Goal: Information Seeking & Learning: Learn about a topic

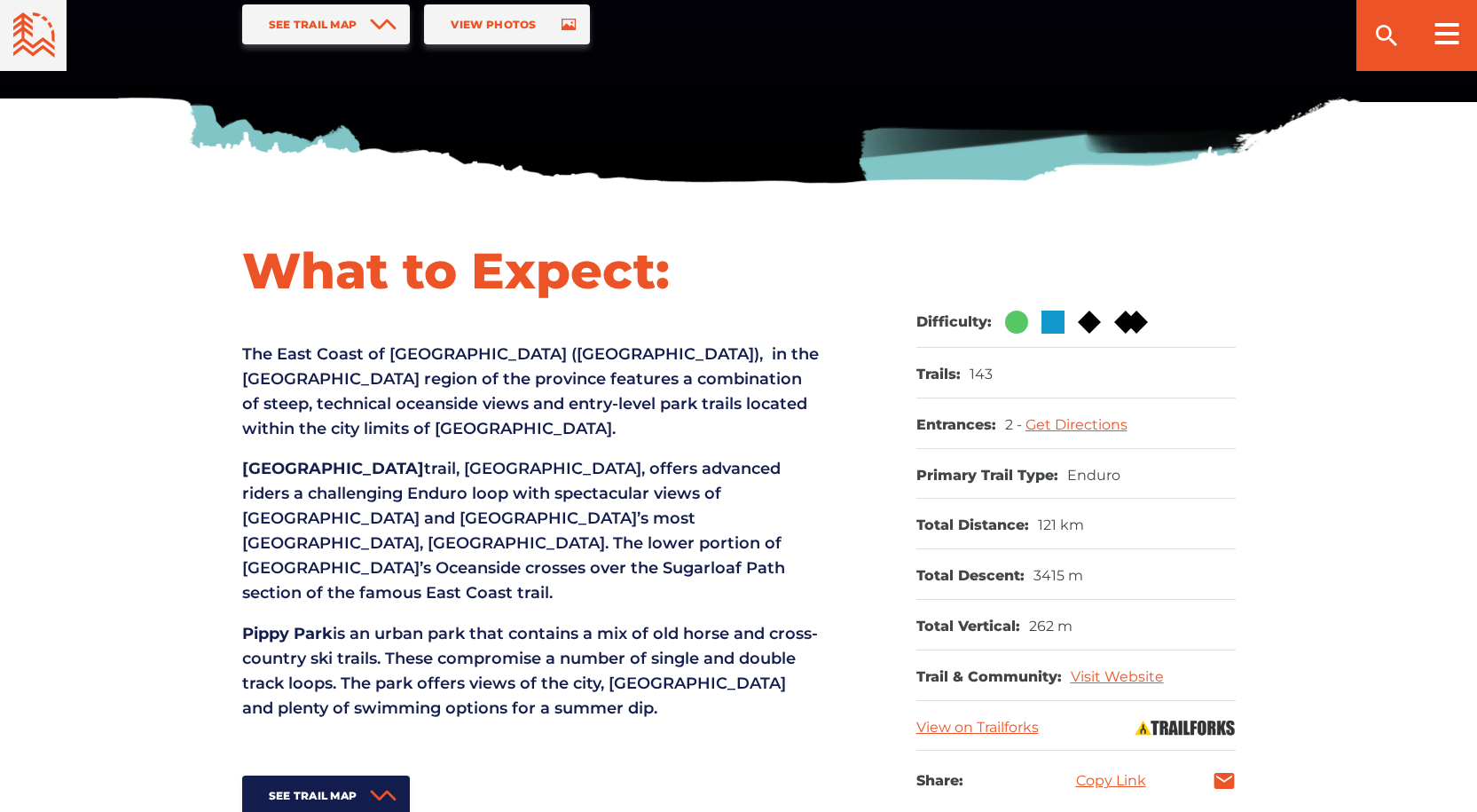
scroll to position [532, 0]
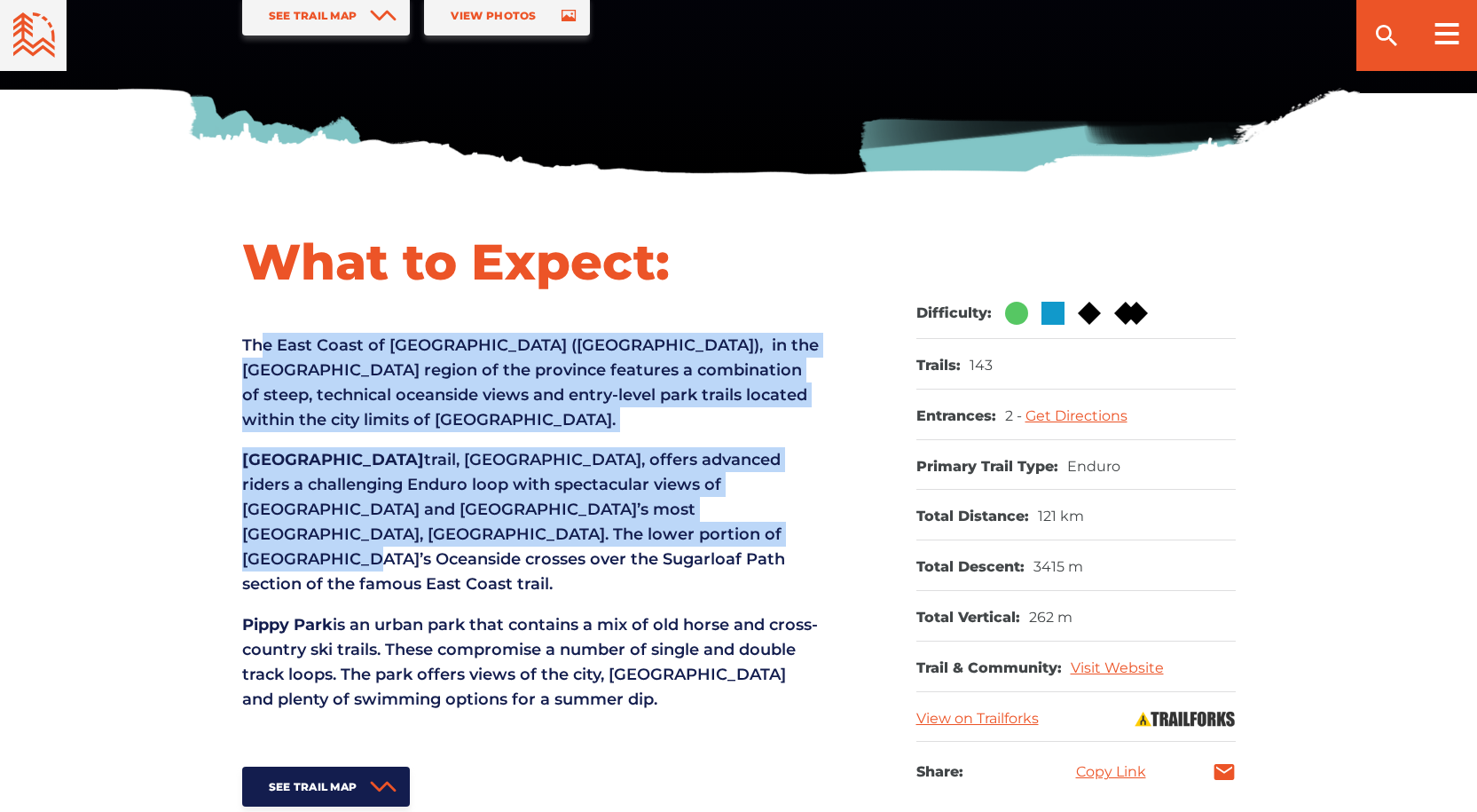
drag, startPoint x: 259, startPoint y: 337, endPoint x: 478, endPoint y: 540, distance: 298.6
click at [478, 540] on div "What to Expect: The East Coast of [GEOGRAPHIC_DATA] (NL), in the [GEOGRAPHIC_DA…" at bounding box center [530, 518] width 577 height 576
click at [485, 523] on p "[GEOGRAPHIC_DATA], [GEOGRAPHIC_DATA], offers advanced riders a challenging Endu…" at bounding box center [530, 521] width 577 height 149
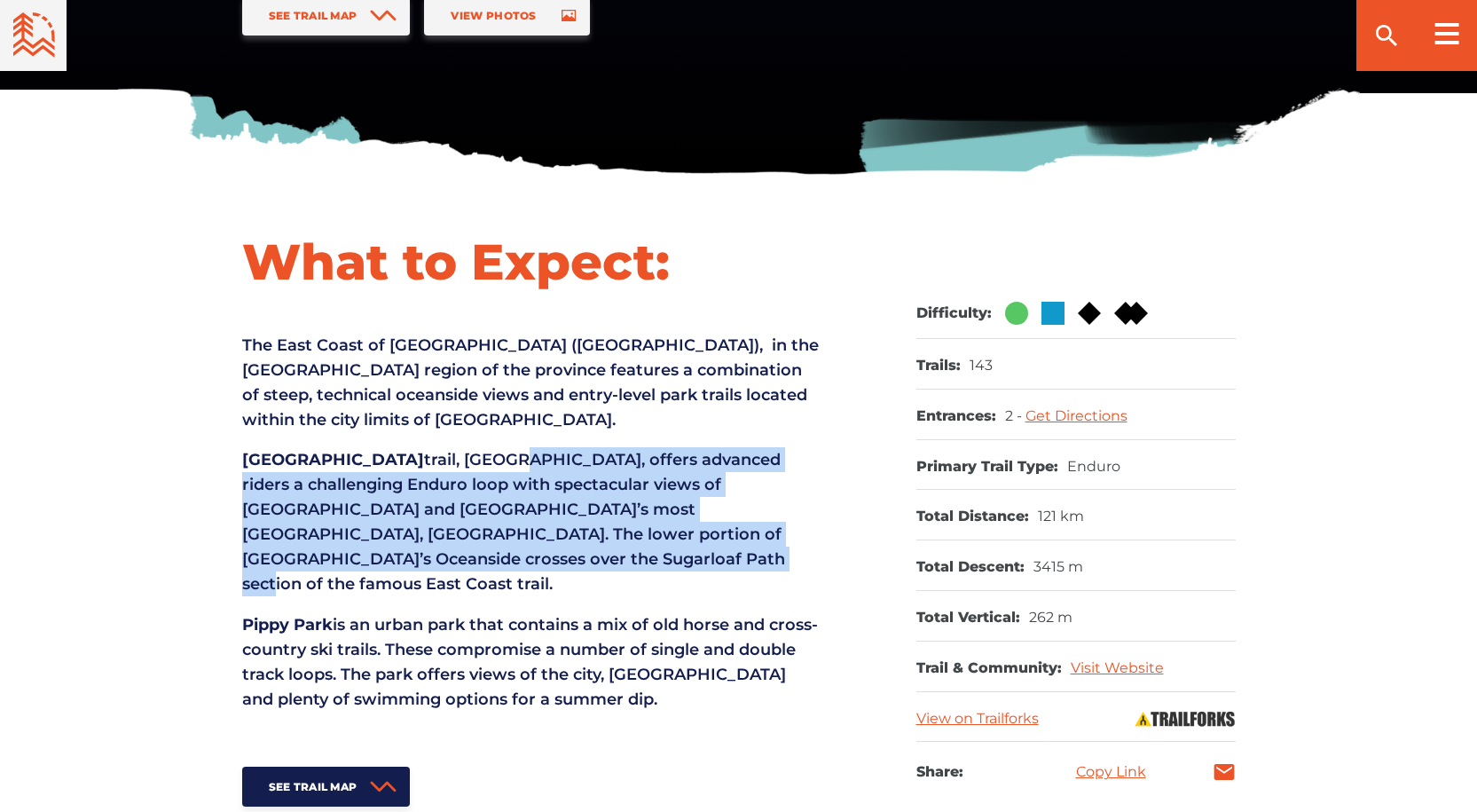
drag, startPoint x: 473, startPoint y: 467, endPoint x: 710, endPoint y: 566, distance: 256.8
click at [710, 566] on p "[GEOGRAPHIC_DATA], [GEOGRAPHIC_DATA], offers advanced riders a challenging Endu…" at bounding box center [530, 521] width 577 height 149
click at [503, 516] on p "[GEOGRAPHIC_DATA], [GEOGRAPHIC_DATA], offers advanced riders a challenging Endu…" at bounding box center [530, 521] width 577 height 149
drag, startPoint x: 299, startPoint y: 480, endPoint x: 601, endPoint y: 553, distance: 310.7
click at [601, 553] on p "[GEOGRAPHIC_DATA], [GEOGRAPHIC_DATA], offers advanced riders a challenging Endu…" at bounding box center [530, 521] width 577 height 149
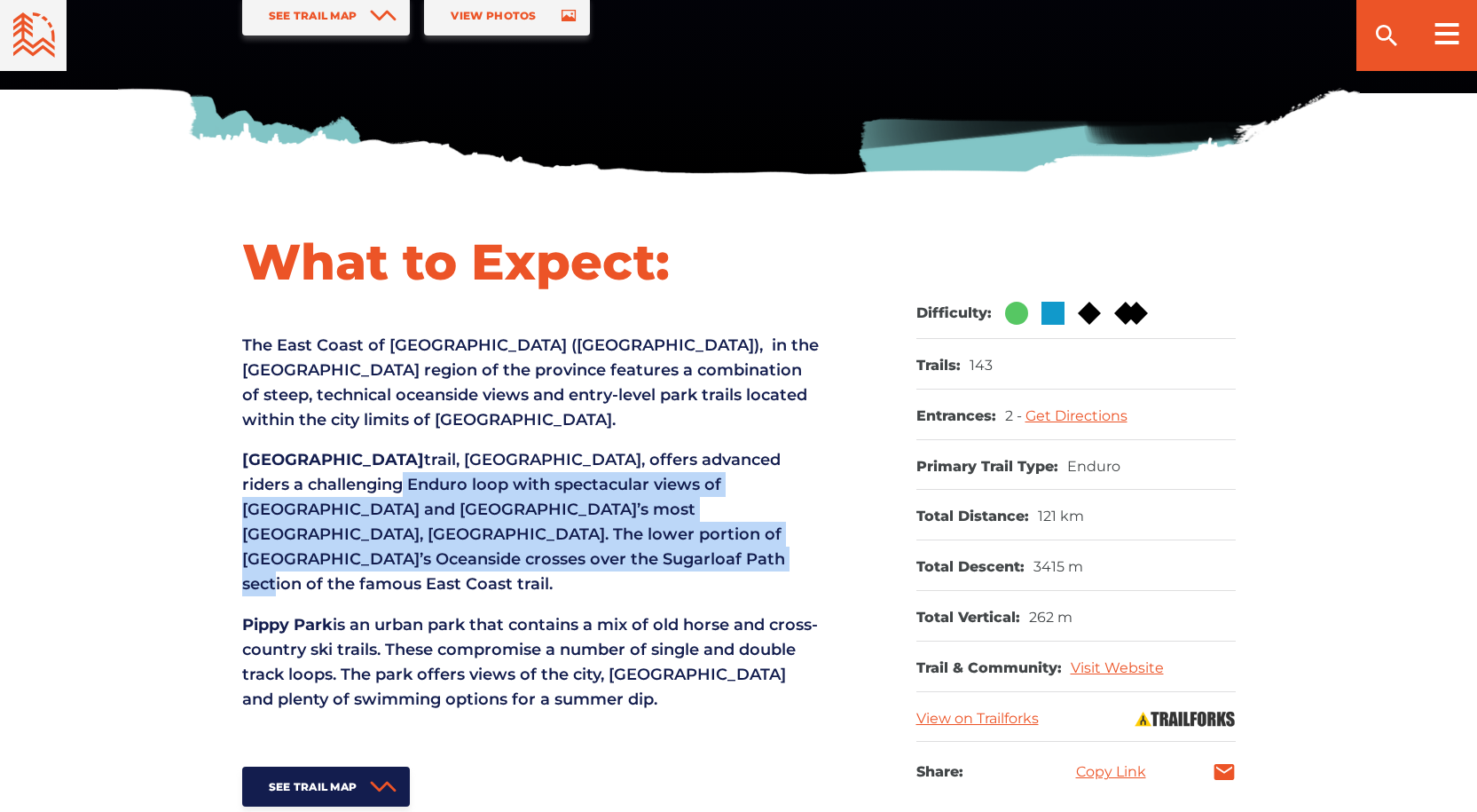
click at [505, 512] on p "[GEOGRAPHIC_DATA], [GEOGRAPHIC_DATA], offers advanced riders a challenging Endu…" at bounding box center [530, 521] width 577 height 149
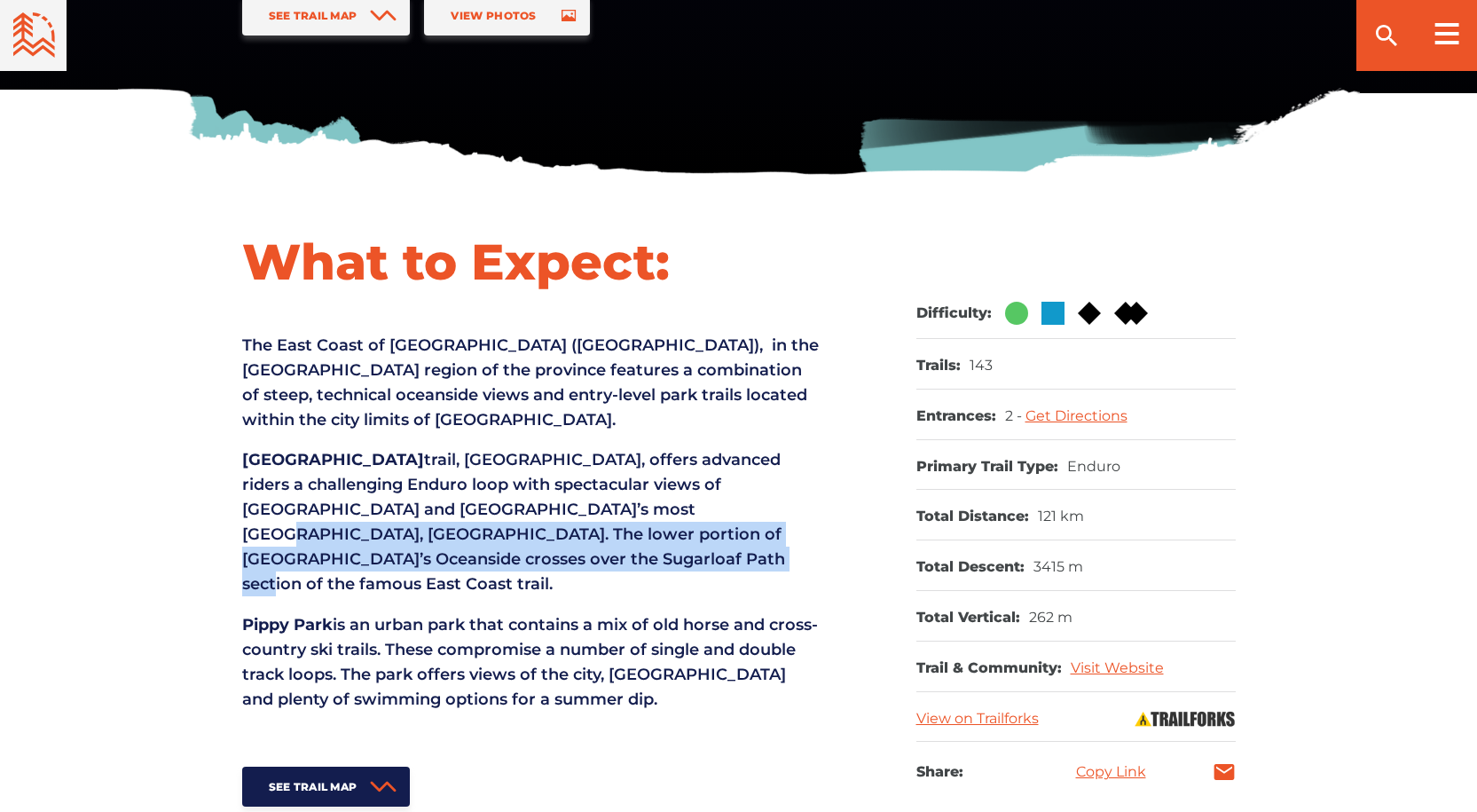
drag, startPoint x: 474, startPoint y: 503, endPoint x: 649, endPoint y: 558, distance: 183.4
click at [649, 558] on p "[GEOGRAPHIC_DATA], [GEOGRAPHIC_DATA], offers advanced riders a challenging Endu…" at bounding box center [530, 521] width 577 height 149
click at [513, 532] on p "[GEOGRAPHIC_DATA], [GEOGRAPHIC_DATA], offers advanced riders a challenging Endu…" at bounding box center [530, 521] width 577 height 149
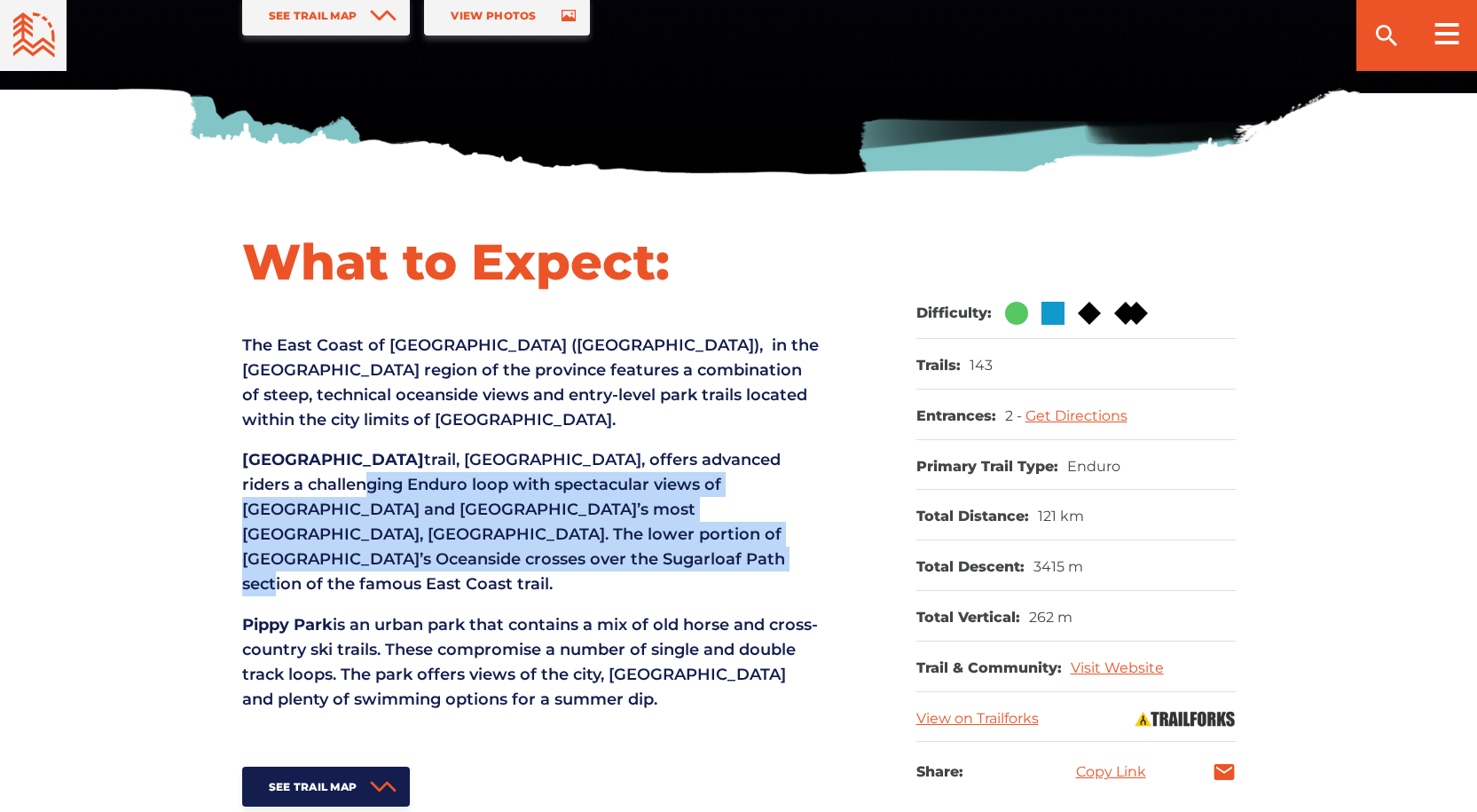
drag, startPoint x: 291, startPoint y: 499, endPoint x: 665, endPoint y: 562, distance: 379.3
click at [665, 562] on p "[GEOGRAPHIC_DATA], [GEOGRAPHIC_DATA], offers advanced riders a challenging Endu…" at bounding box center [530, 521] width 577 height 149
click at [563, 538] on p "[GEOGRAPHIC_DATA], [GEOGRAPHIC_DATA], offers advanced riders a challenging Endu…" at bounding box center [530, 521] width 577 height 149
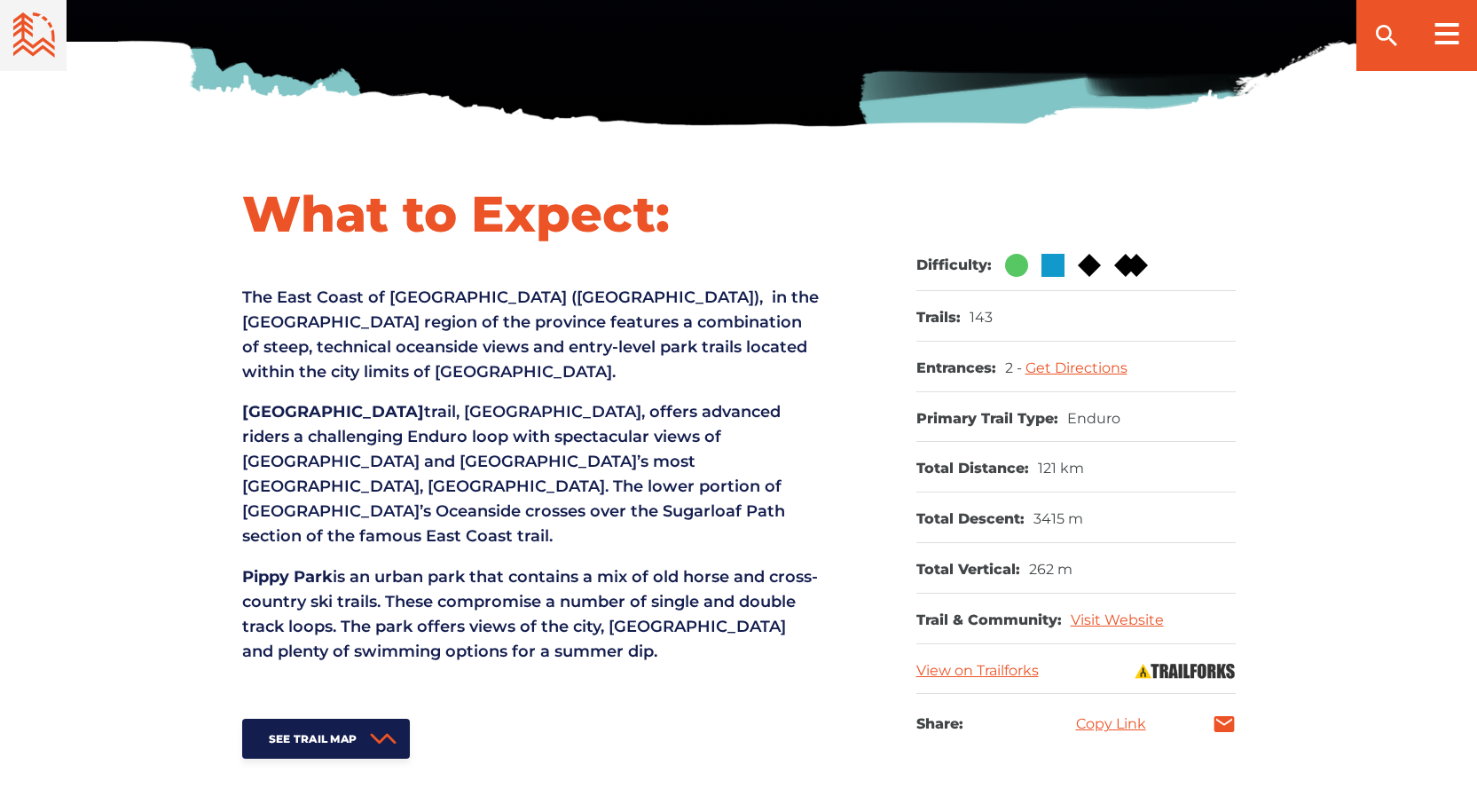
scroll to position [621, 0]
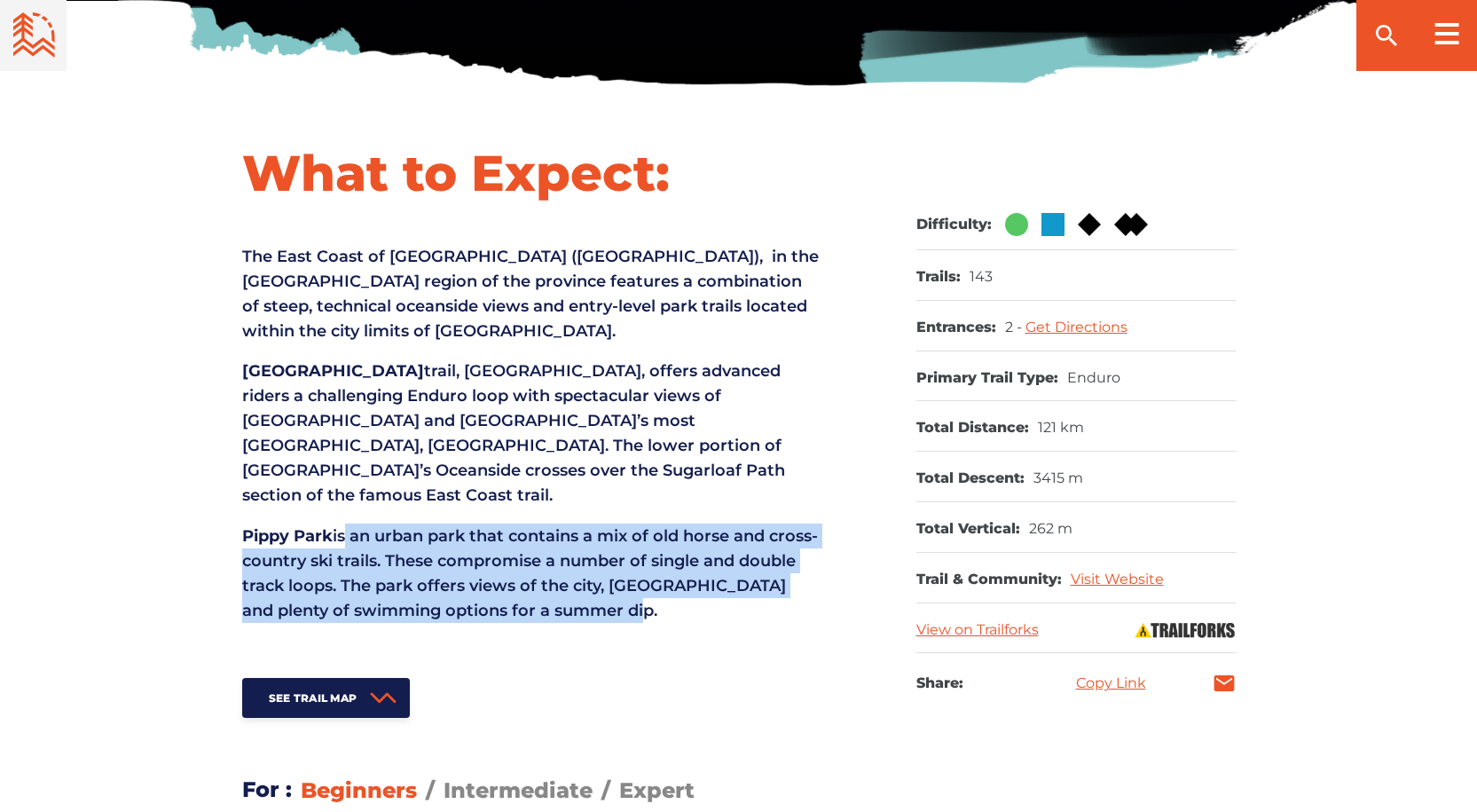
drag, startPoint x: 345, startPoint y: 509, endPoint x: 680, endPoint y: 586, distance: 343.7
click at [680, 586] on p "[GEOGRAPHIC_DATA] is an urban park that contains a mix of old horse and cross-c…" at bounding box center [530, 573] width 577 height 99
click at [568, 496] on div "What to Expect: The East Coast of [GEOGRAPHIC_DATA] (NL), in the [GEOGRAPHIC_DA…" at bounding box center [530, 430] width 577 height 576
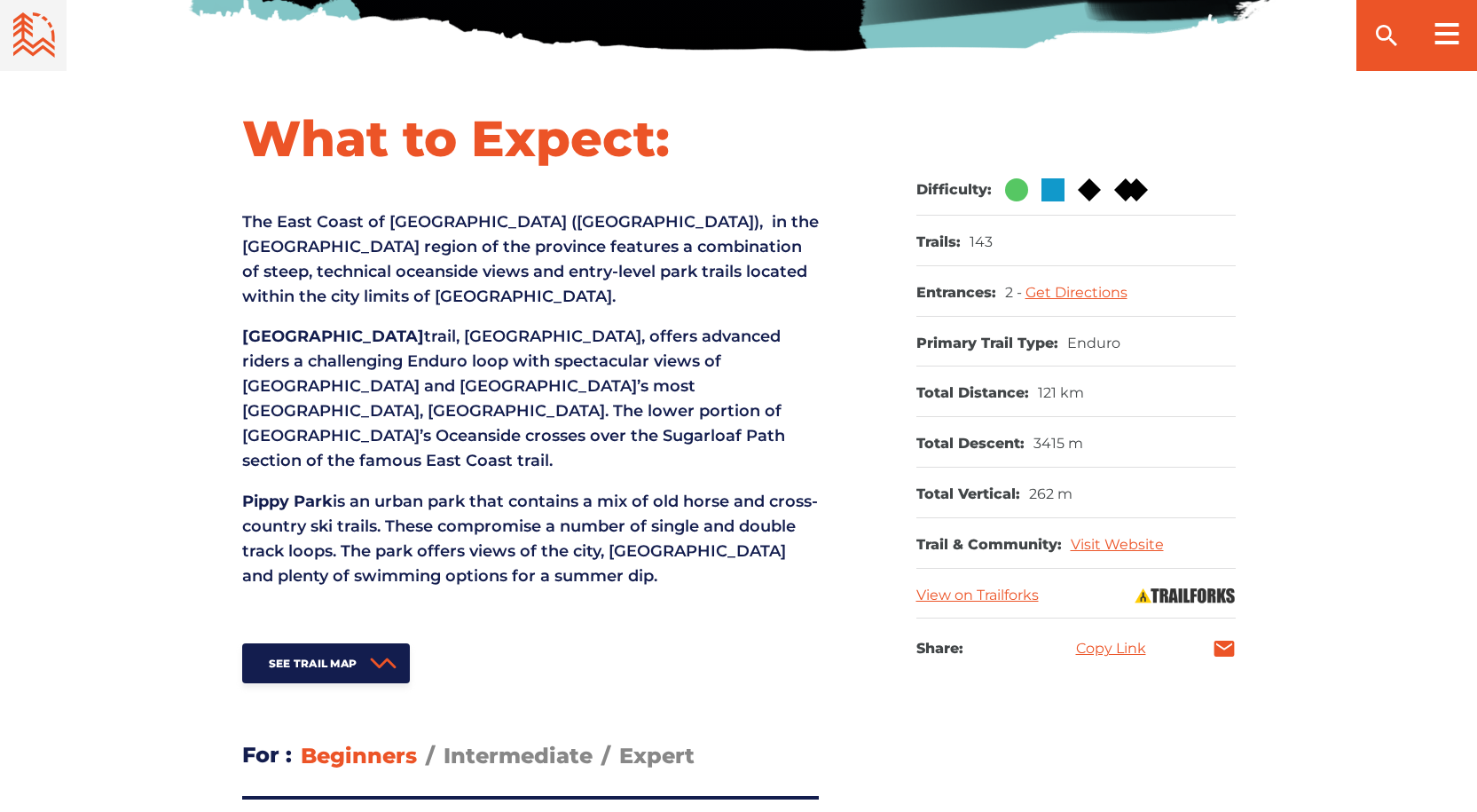
scroll to position [710, 0]
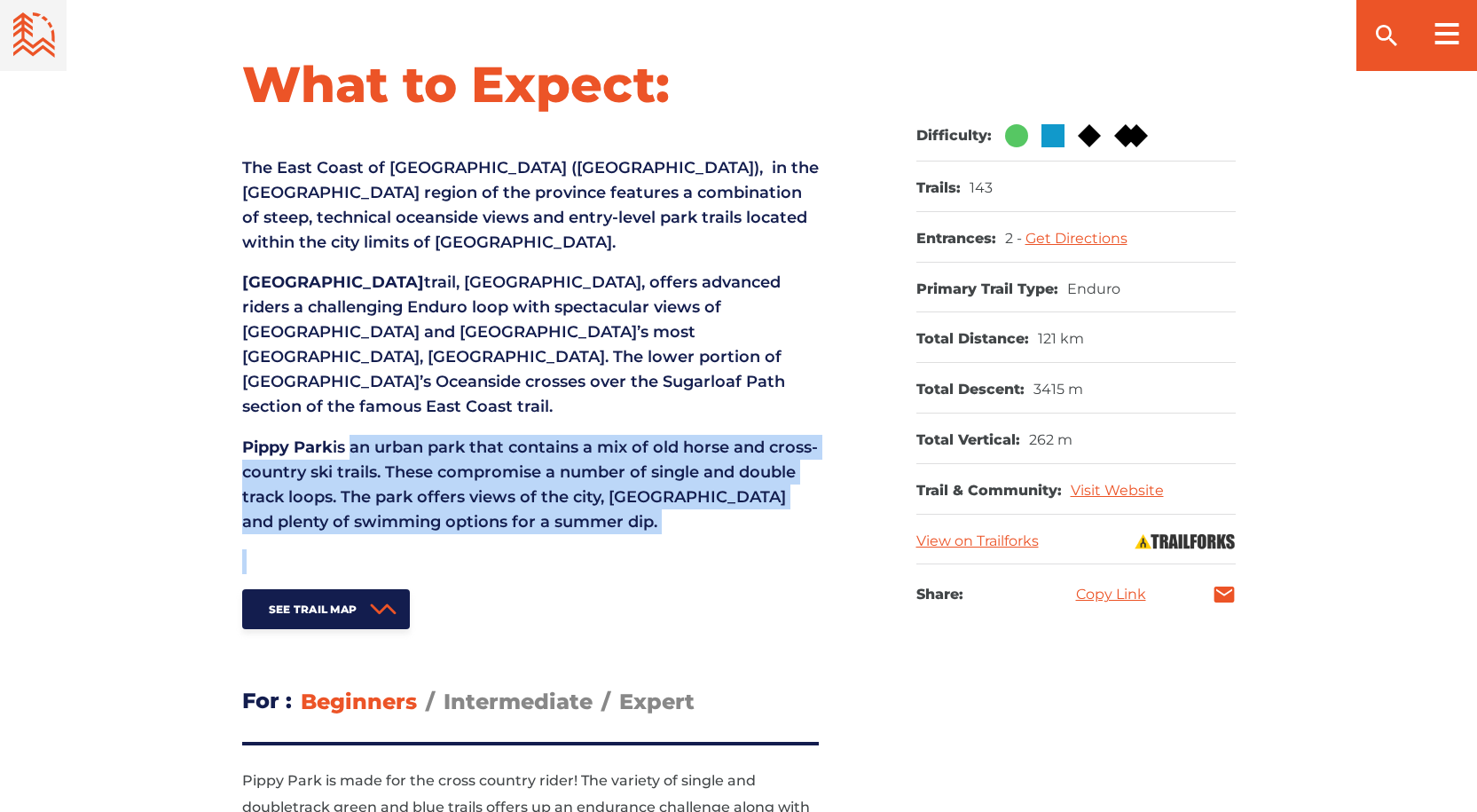
drag, startPoint x: 348, startPoint y: 419, endPoint x: 713, endPoint y: 510, distance: 376.2
click at [713, 510] on div "What to Expect: The East Coast of [GEOGRAPHIC_DATA] (NL), in the [GEOGRAPHIC_DA…" at bounding box center [530, 341] width 577 height 576
click at [577, 455] on p "[GEOGRAPHIC_DATA] is an urban park that contains a mix of old horse and cross-c…" at bounding box center [530, 484] width 577 height 99
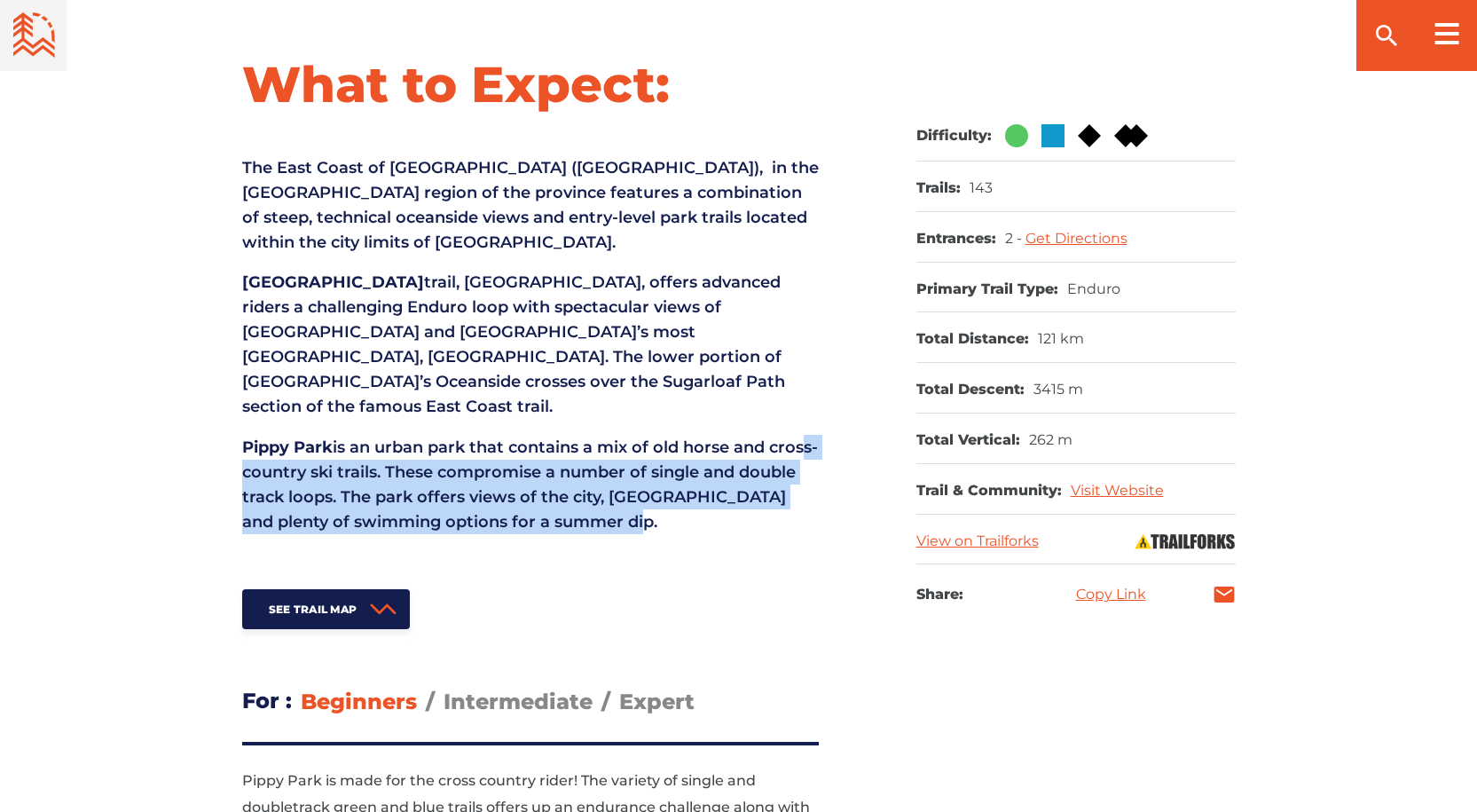
drag, startPoint x: 265, startPoint y: 450, endPoint x: 719, endPoint y: 503, distance: 457.1
click at [719, 503] on p "[GEOGRAPHIC_DATA] is an urban park that contains a mix of old horse and cross-c…" at bounding box center [530, 484] width 577 height 99
click at [521, 469] on p "[GEOGRAPHIC_DATA] is an urban park that contains a mix of old horse and cross-c…" at bounding box center [530, 484] width 577 height 99
drag, startPoint x: 476, startPoint y: 440, endPoint x: 737, endPoint y: 502, distance: 268.3
click at [737, 502] on p "[GEOGRAPHIC_DATA] is an urban park that contains a mix of old horse and cross-c…" at bounding box center [530, 484] width 577 height 99
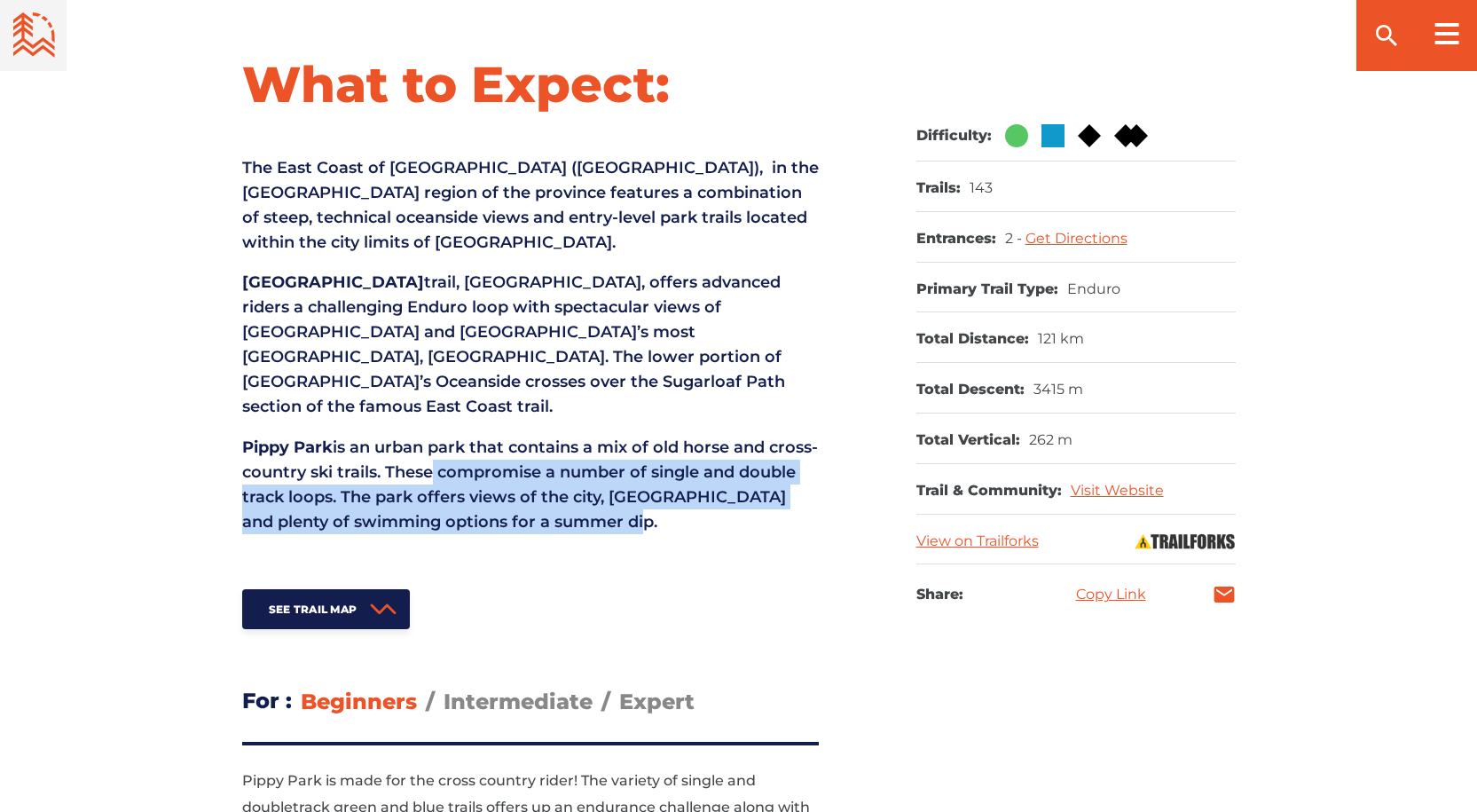
click at [504, 478] on p "[GEOGRAPHIC_DATA] is an urban park that contains a mix of old horse and cross-c…" at bounding box center [530, 484] width 577 height 99
drag, startPoint x: 317, startPoint y: 455, endPoint x: 697, endPoint y: 504, distance: 383.1
click at [697, 504] on p "[GEOGRAPHIC_DATA] is an urban park that contains a mix of old horse and cross-c…" at bounding box center [530, 484] width 577 height 99
click at [527, 496] on p "[GEOGRAPHIC_DATA] is an urban park that contains a mix of old horse and cross-c…" at bounding box center [530, 484] width 577 height 99
drag, startPoint x: 438, startPoint y: 437, endPoint x: 684, endPoint y: 498, distance: 253.5
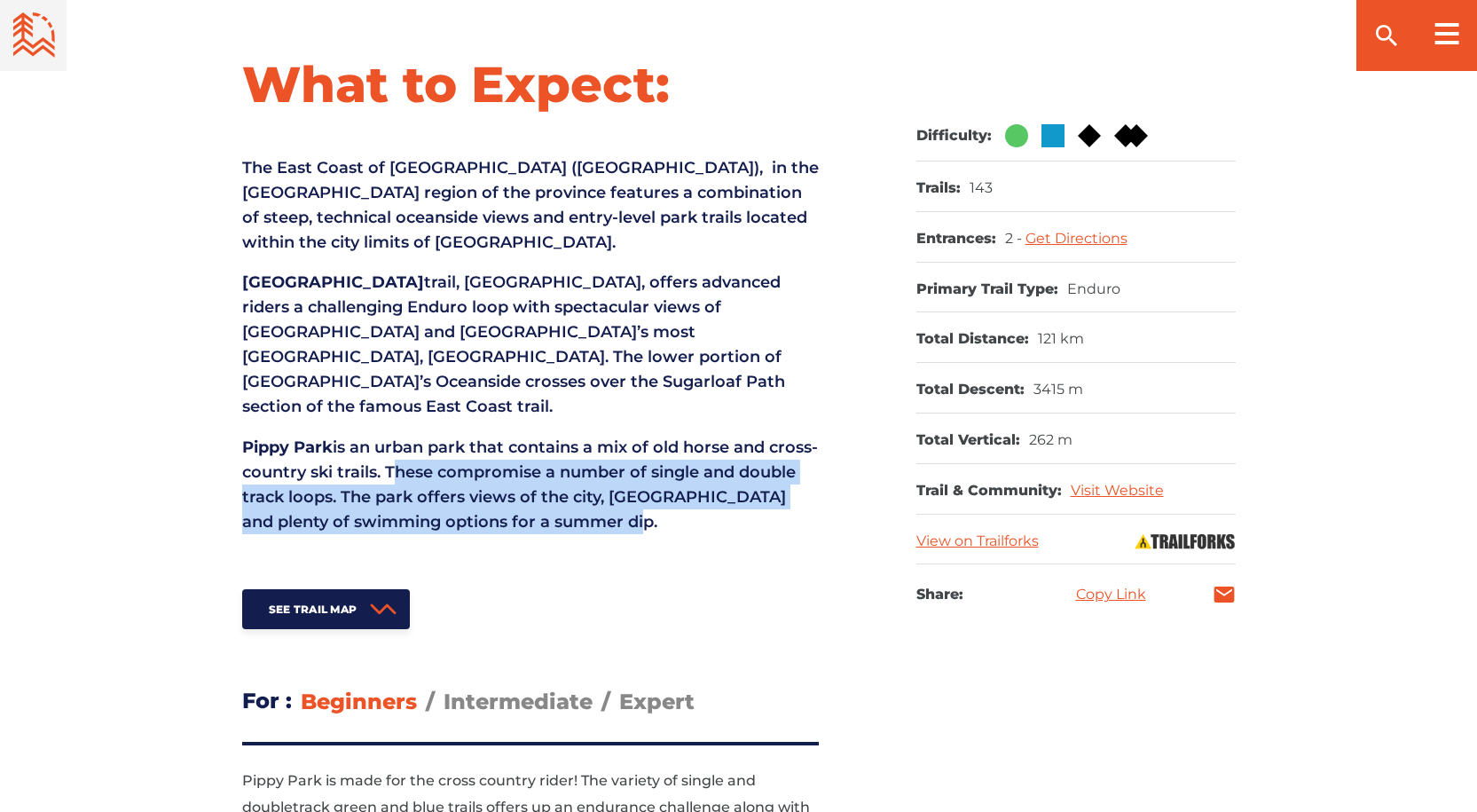
click at [684, 498] on p "[GEOGRAPHIC_DATA] is an urban park that contains a mix of old horse and cross-c…" at bounding box center [530, 484] width 577 height 99
click at [615, 464] on p "[GEOGRAPHIC_DATA] is an urban park that contains a mix of old horse and cross-c…" at bounding box center [530, 484] width 577 height 99
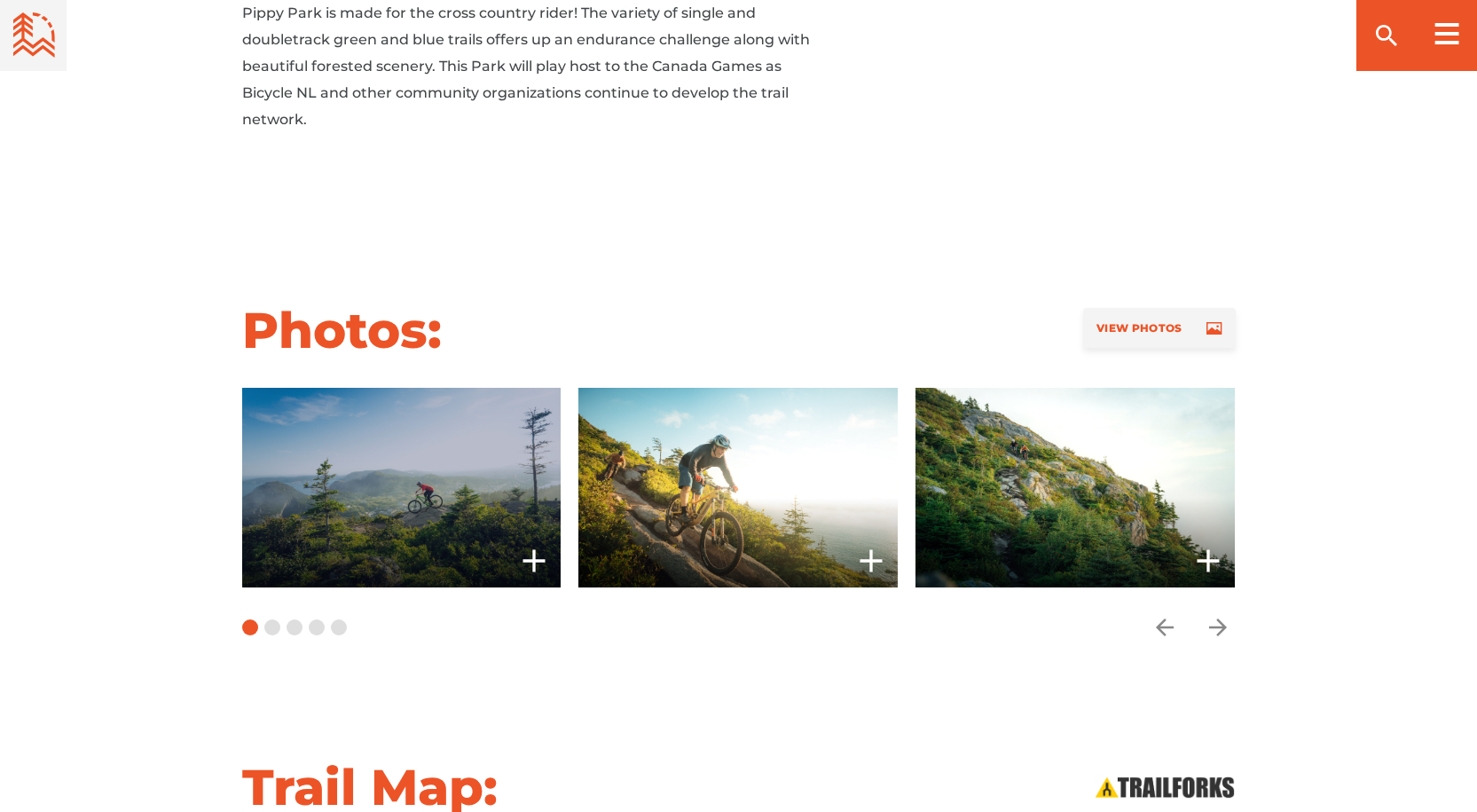
scroll to position [1508, 0]
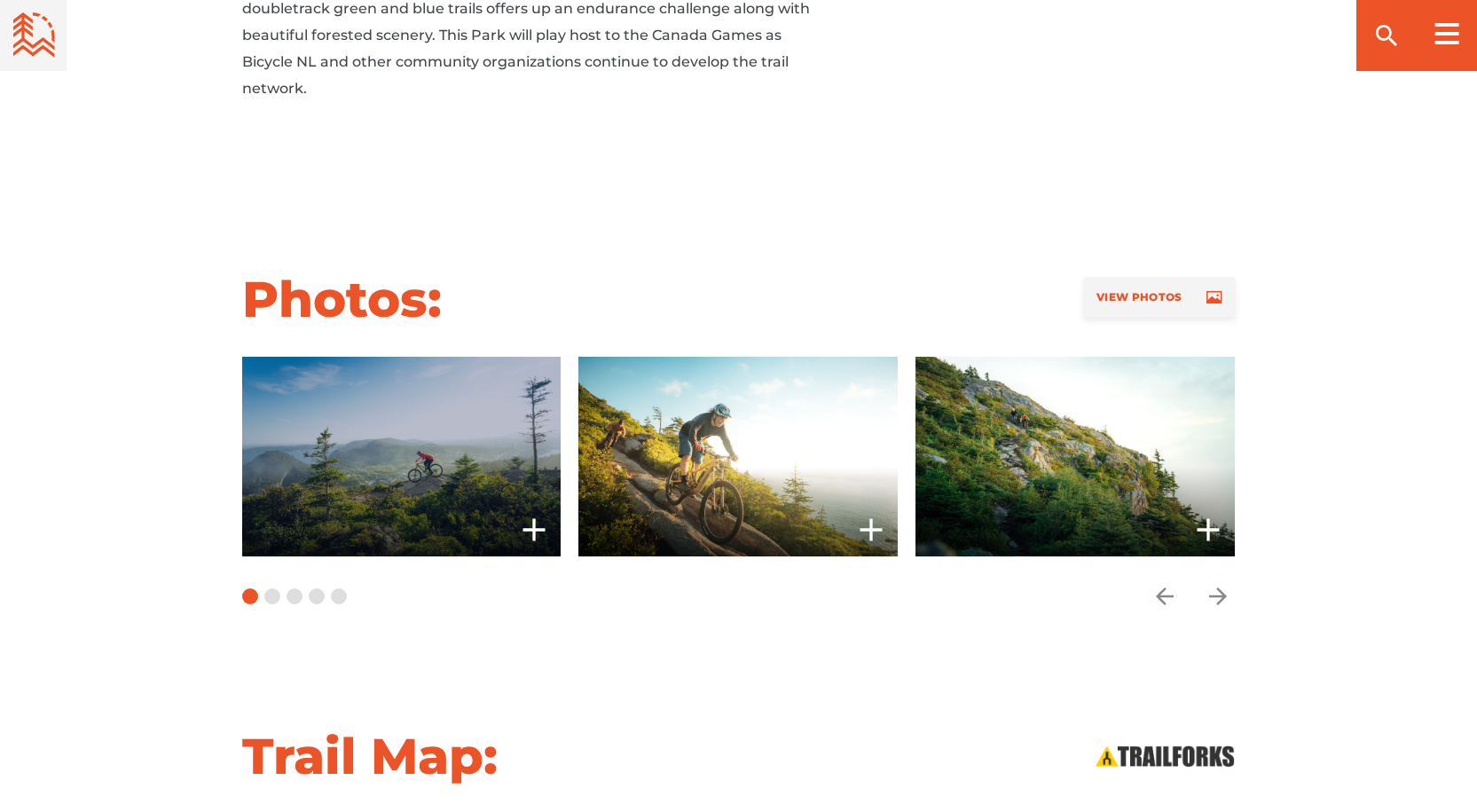
click at [535, 519] on icon "add" at bounding box center [534, 530] width 22 height 22
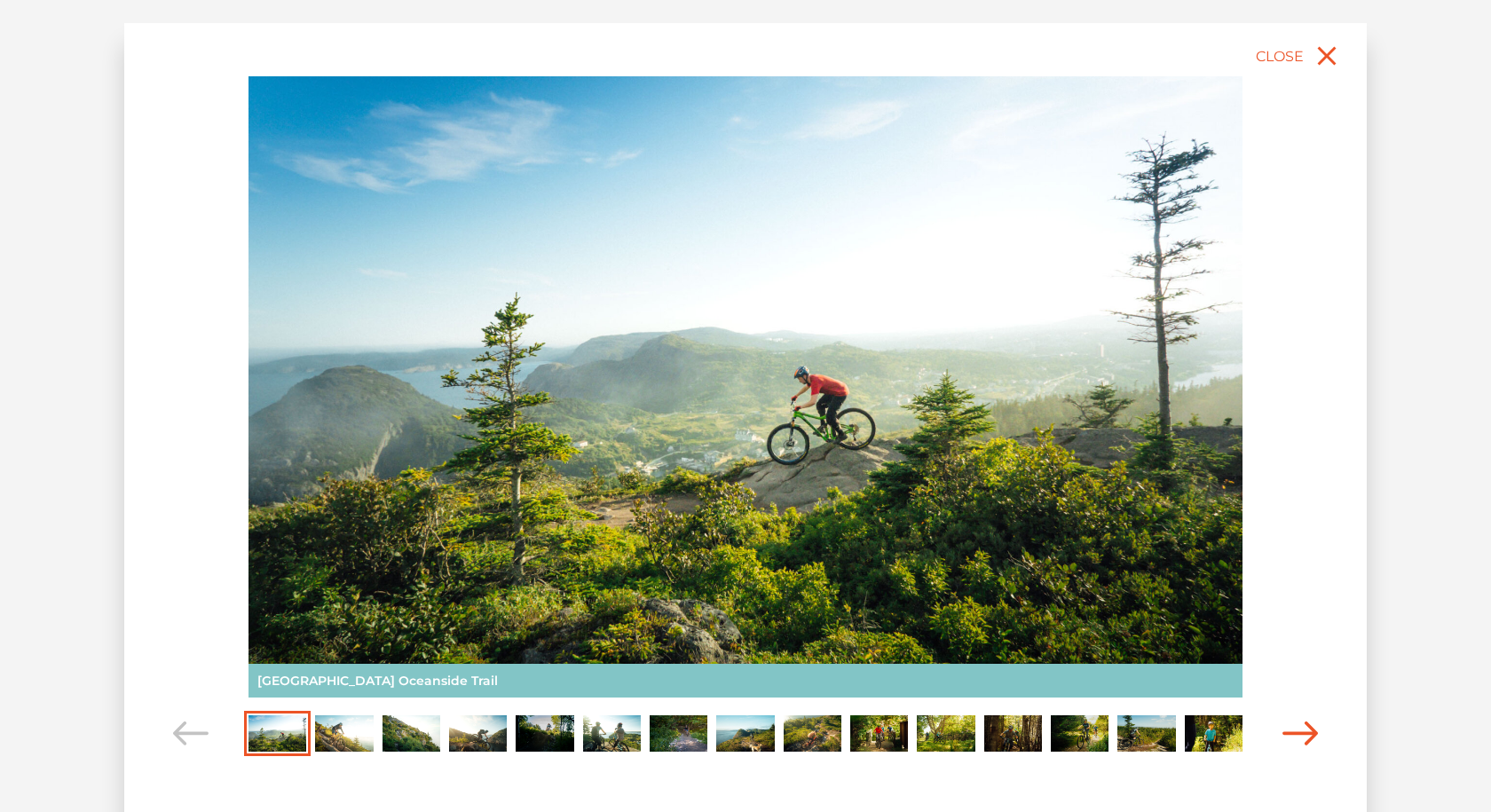
click at [1288, 728] on icon "Carousel Navigation" at bounding box center [1300, 733] width 36 height 24
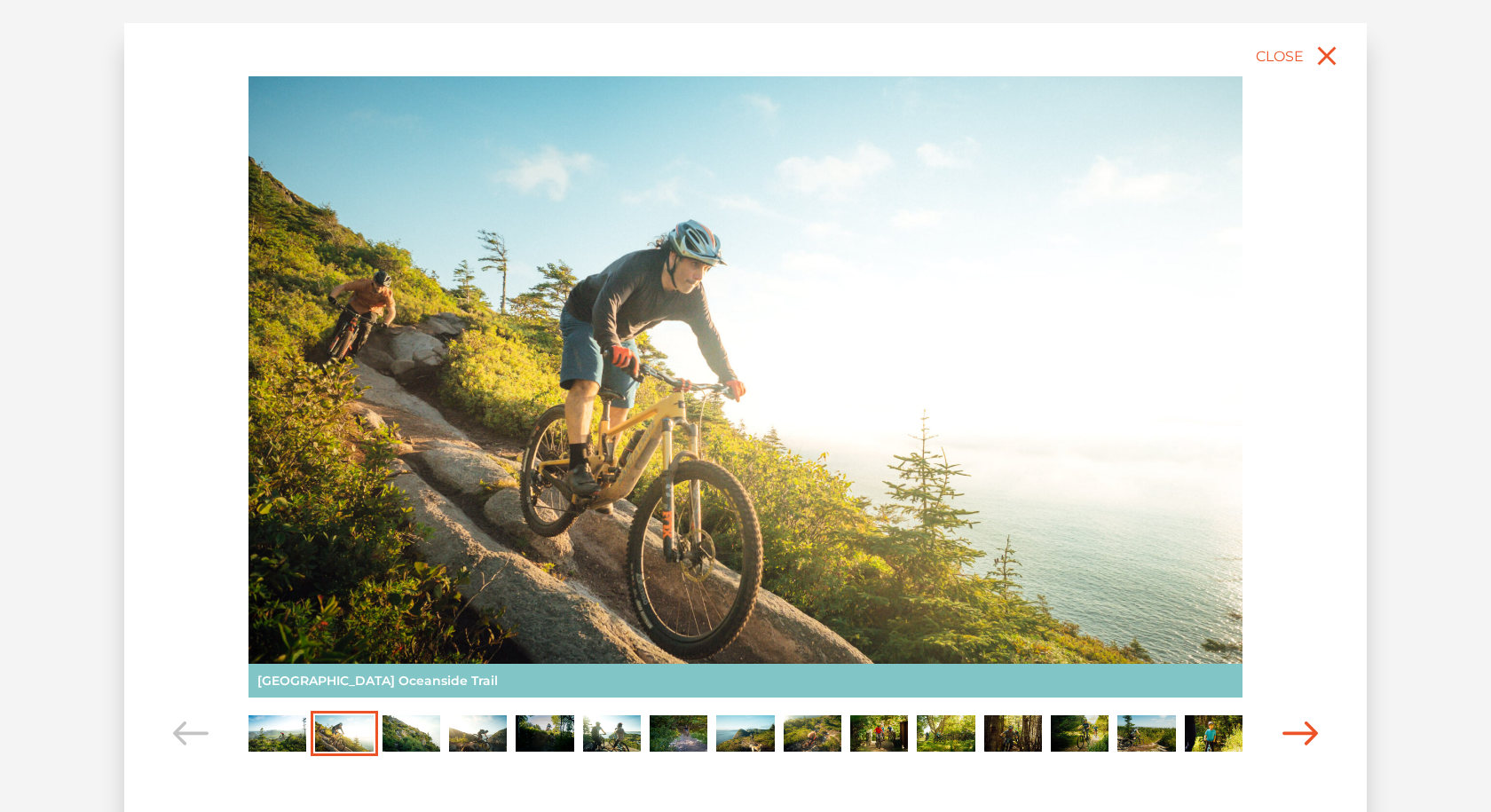
click at [1288, 728] on icon "Carousel Navigation" at bounding box center [1300, 733] width 36 height 24
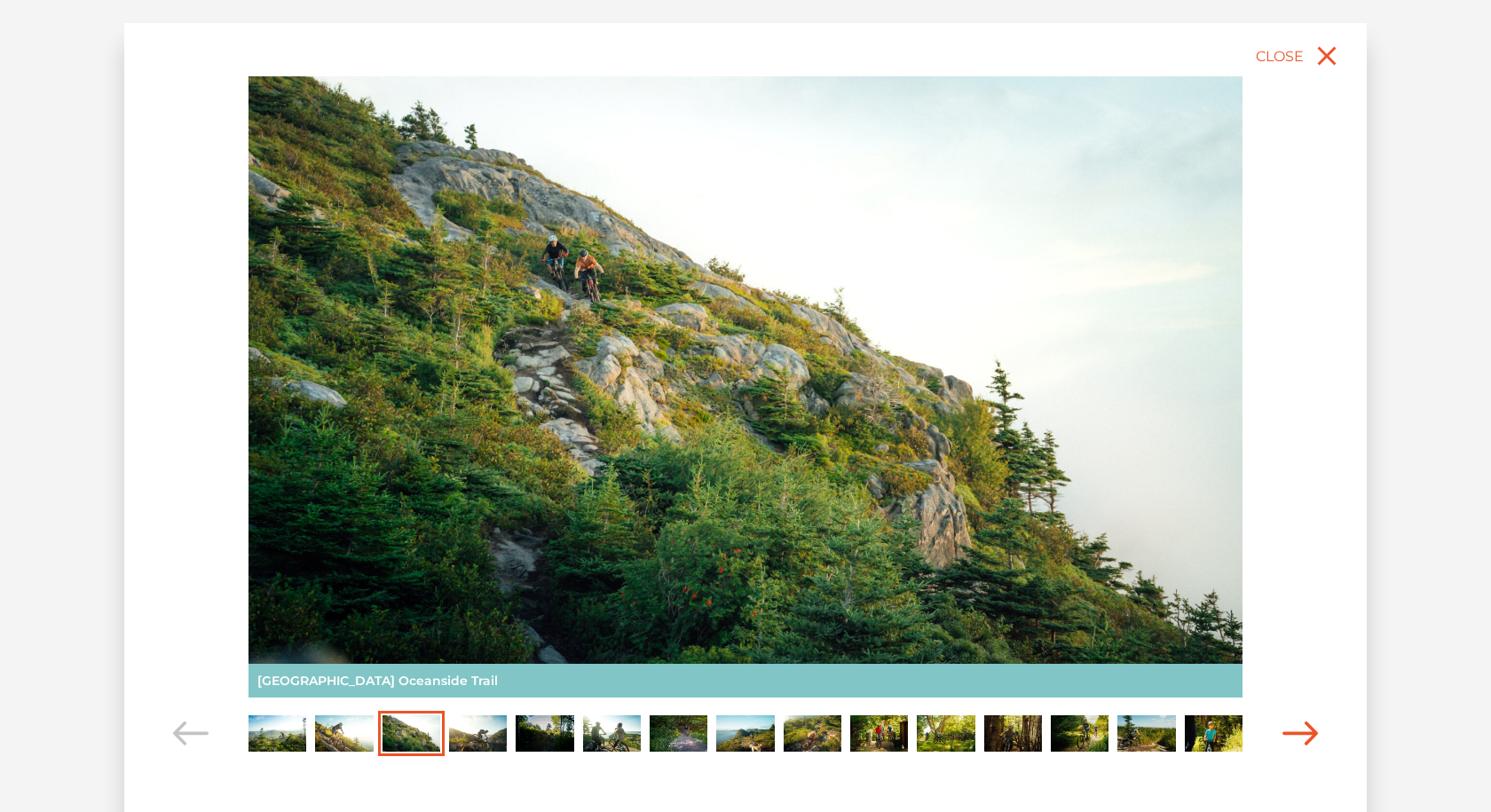
click at [1288, 728] on icon "Carousel Navigation" at bounding box center [1300, 733] width 36 height 24
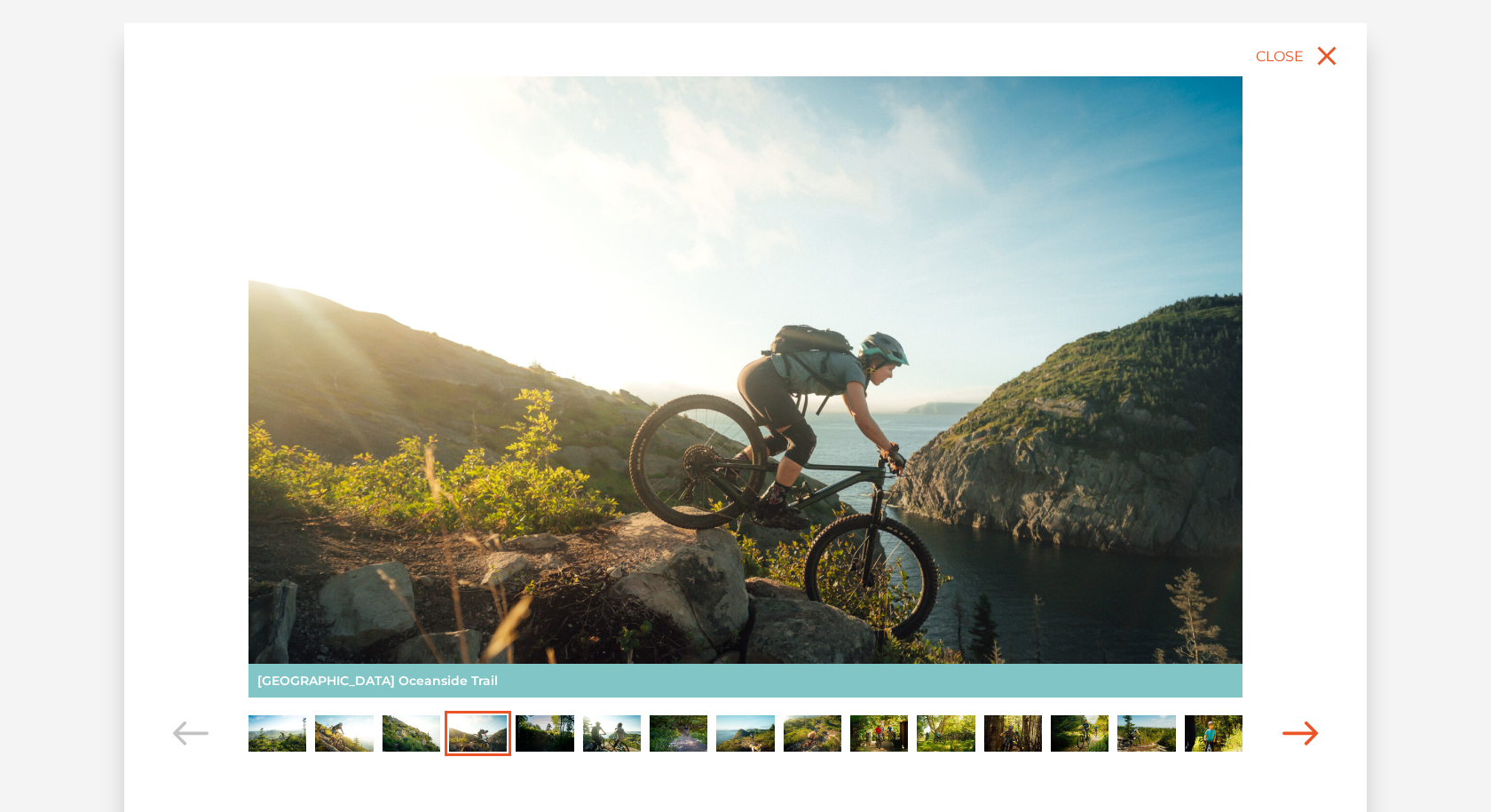
click at [1288, 728] on icon "Carousel Navigation" at bounding box center [1300, 733] width 36 height 24
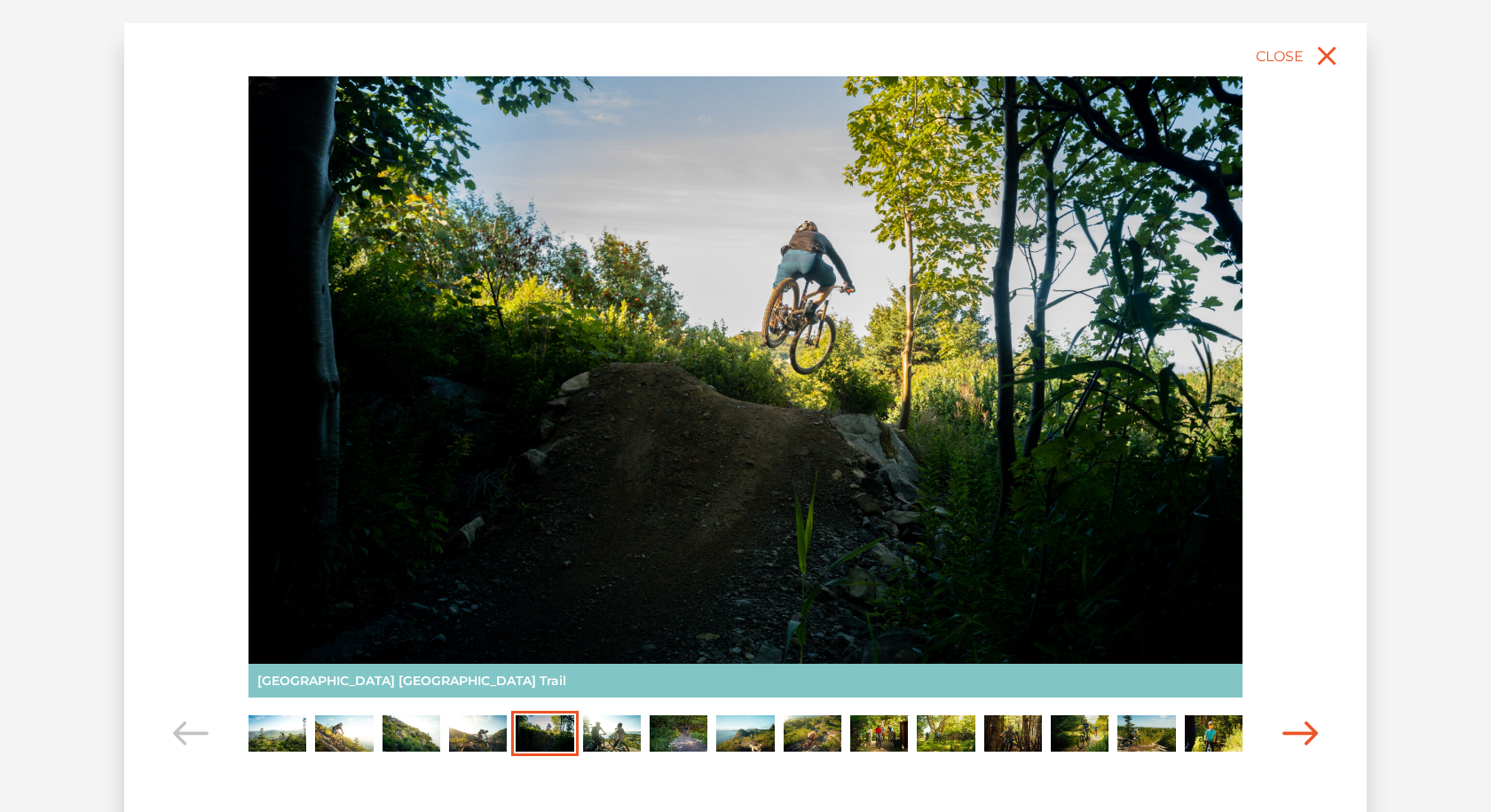
click at [1288, 728] on icon "Carousel Navigation" at bounding box center [1300, 733] width 36 height 24
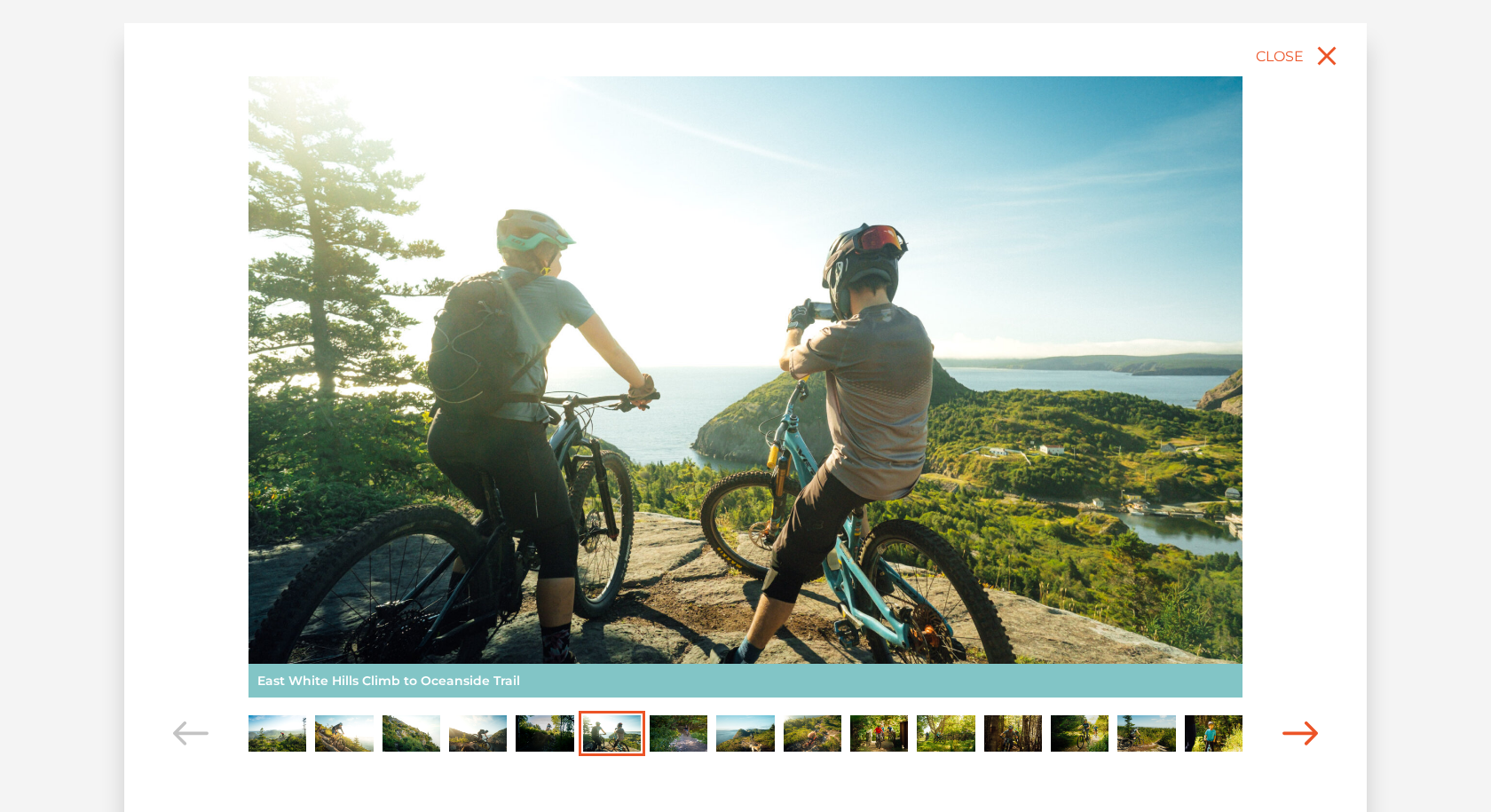
click at [1288, 728] on icon "Carousel Navigation" at bounding box center [1300, 733] width 36 height 24
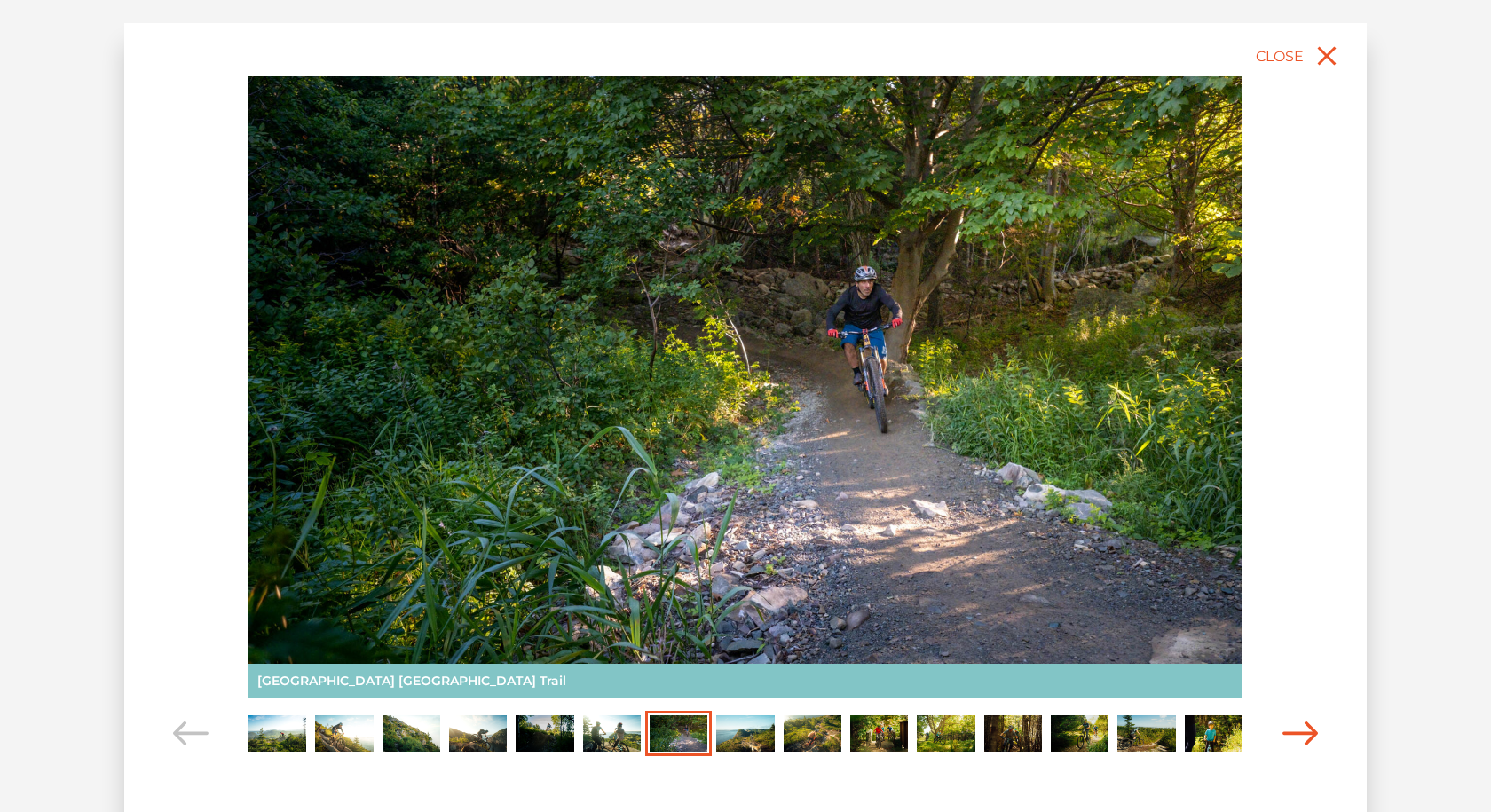
click at [1288, 728] on icon "Carousel Navigation" at bounding box center [1300, 733] width 36 height 24
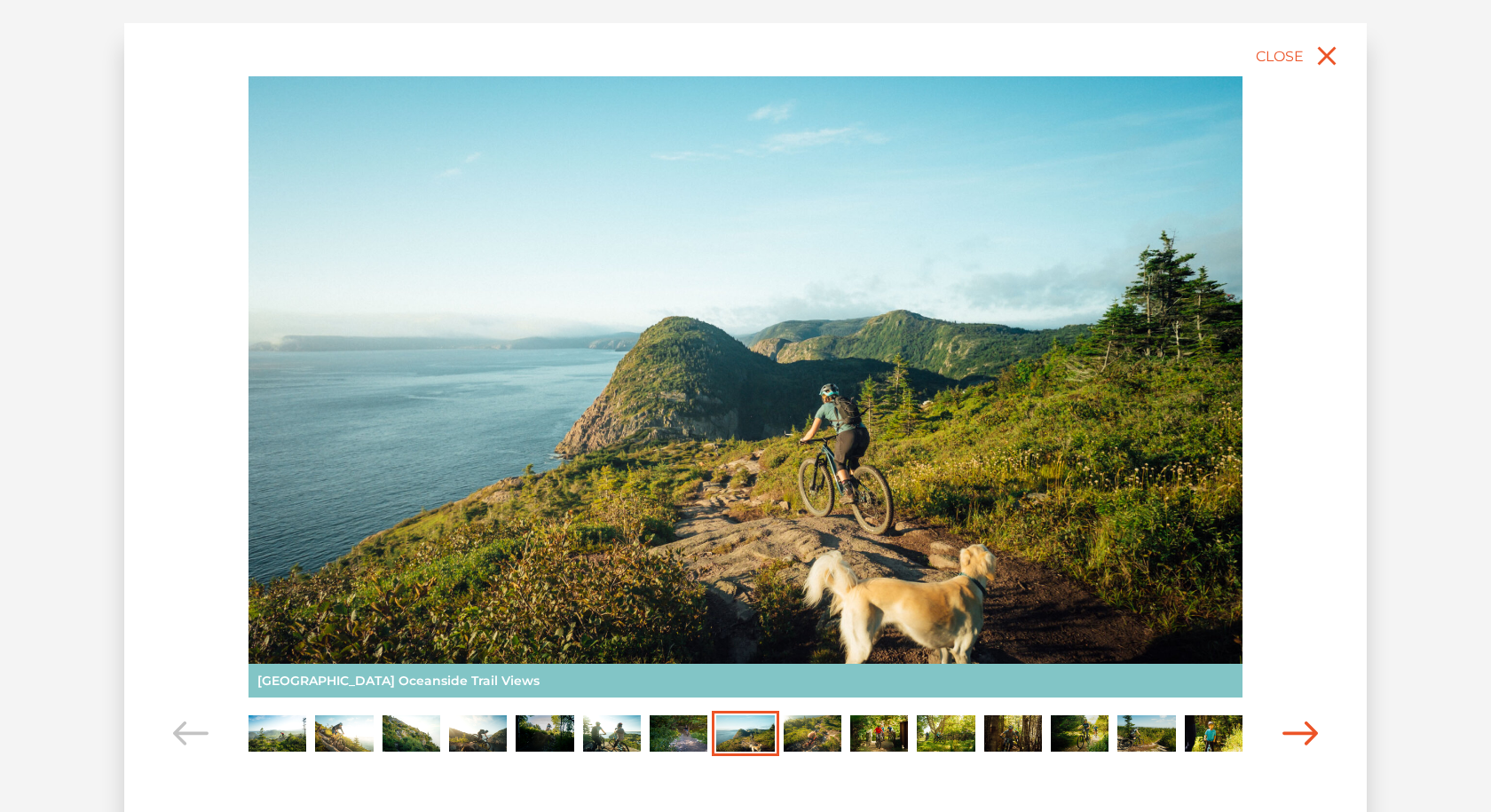
click at [1288, 728] on icon "Carousel Navigation" at bounding box center [1300, 733] width 36 height 24
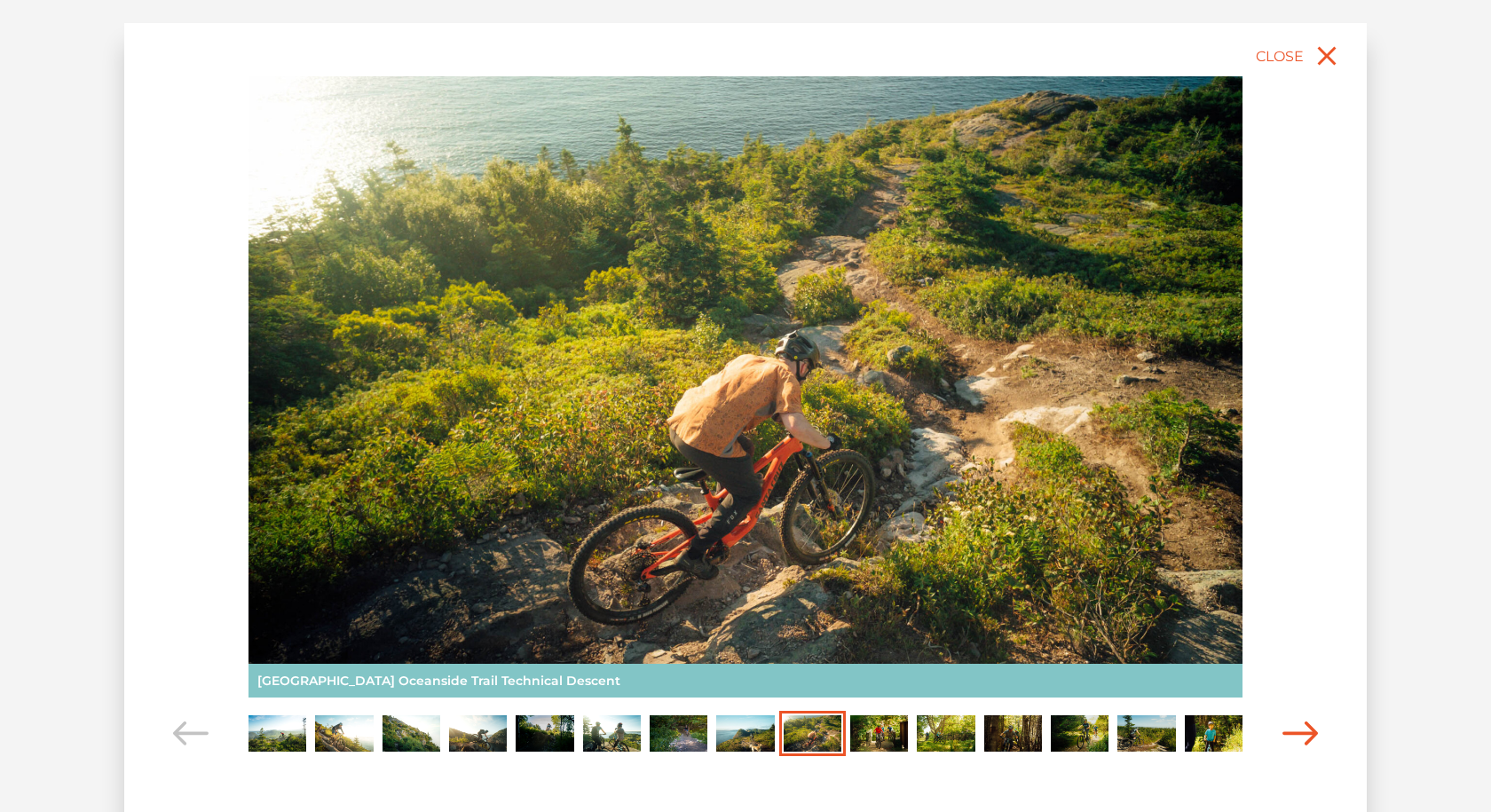
click at [1295, 732] on icon "Carousel Navigation" at bounding box center [1300, 733] width 36 height 24
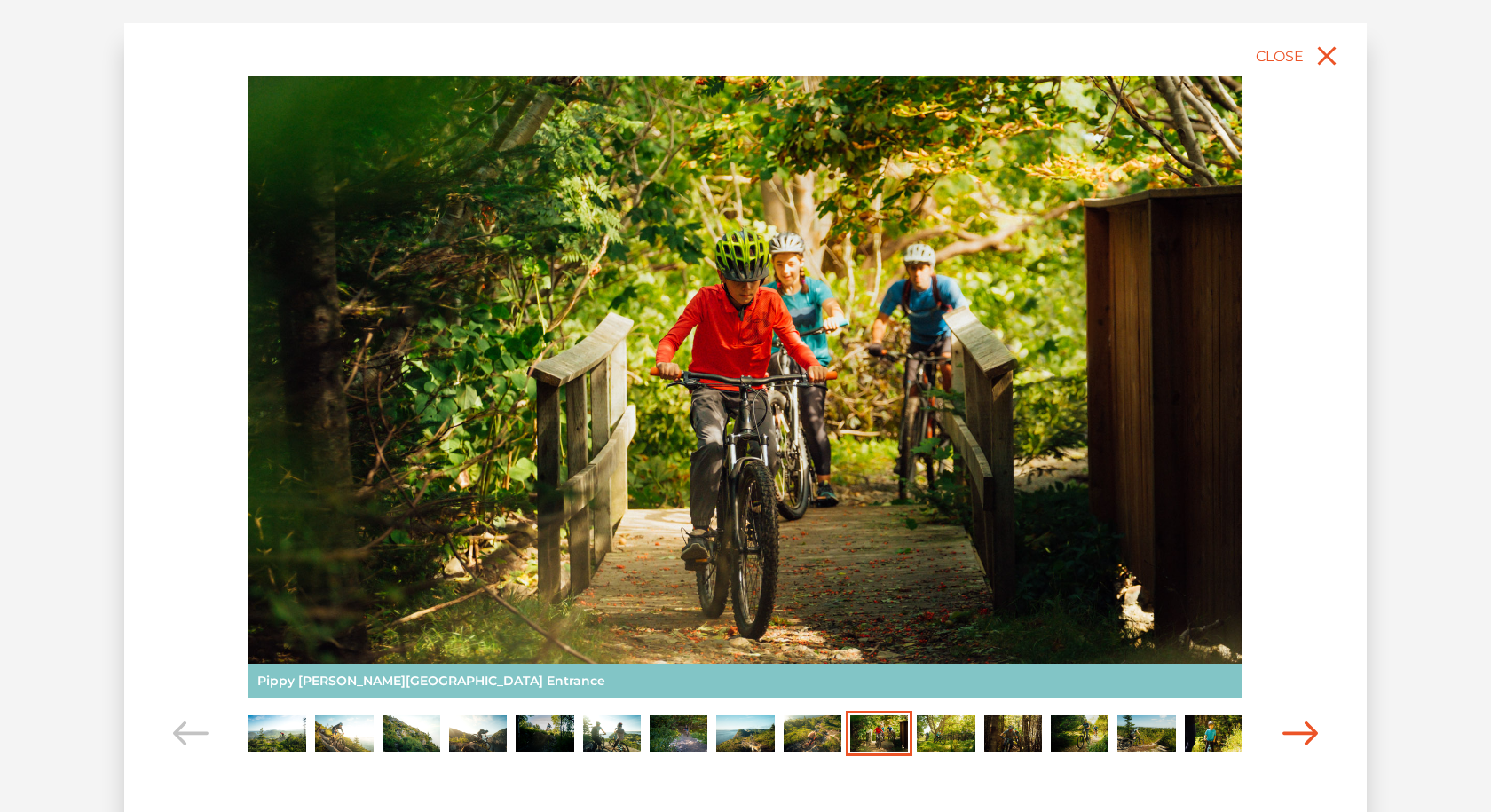
click at [1301, 727] on icon "Carousel Navigation" at bounding box center [1300, 733] width 36 height 24
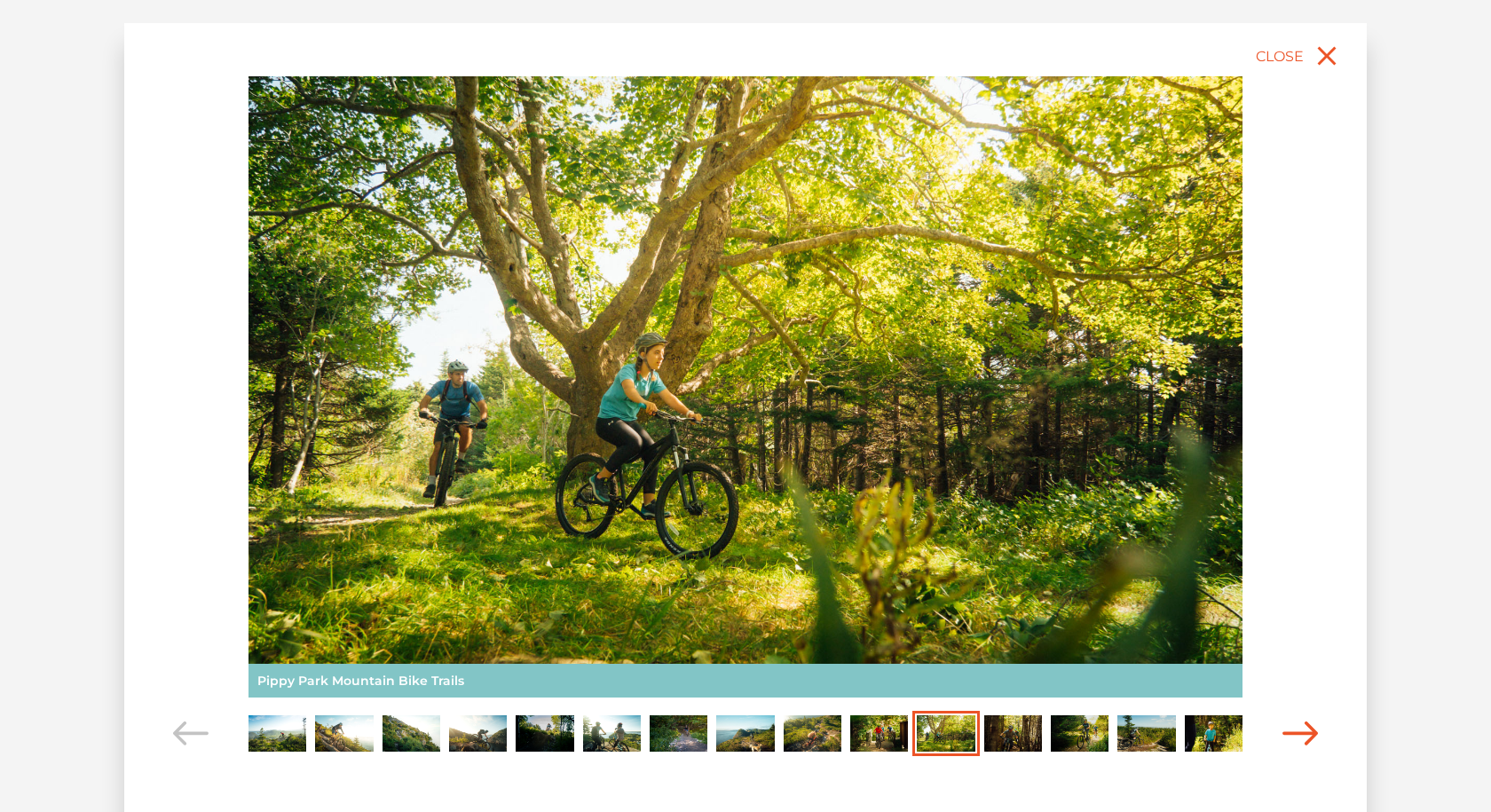
click at [1301, 727] on icon "Carousel Navigation" at bounding box center [1300, 733] width 36 height 24
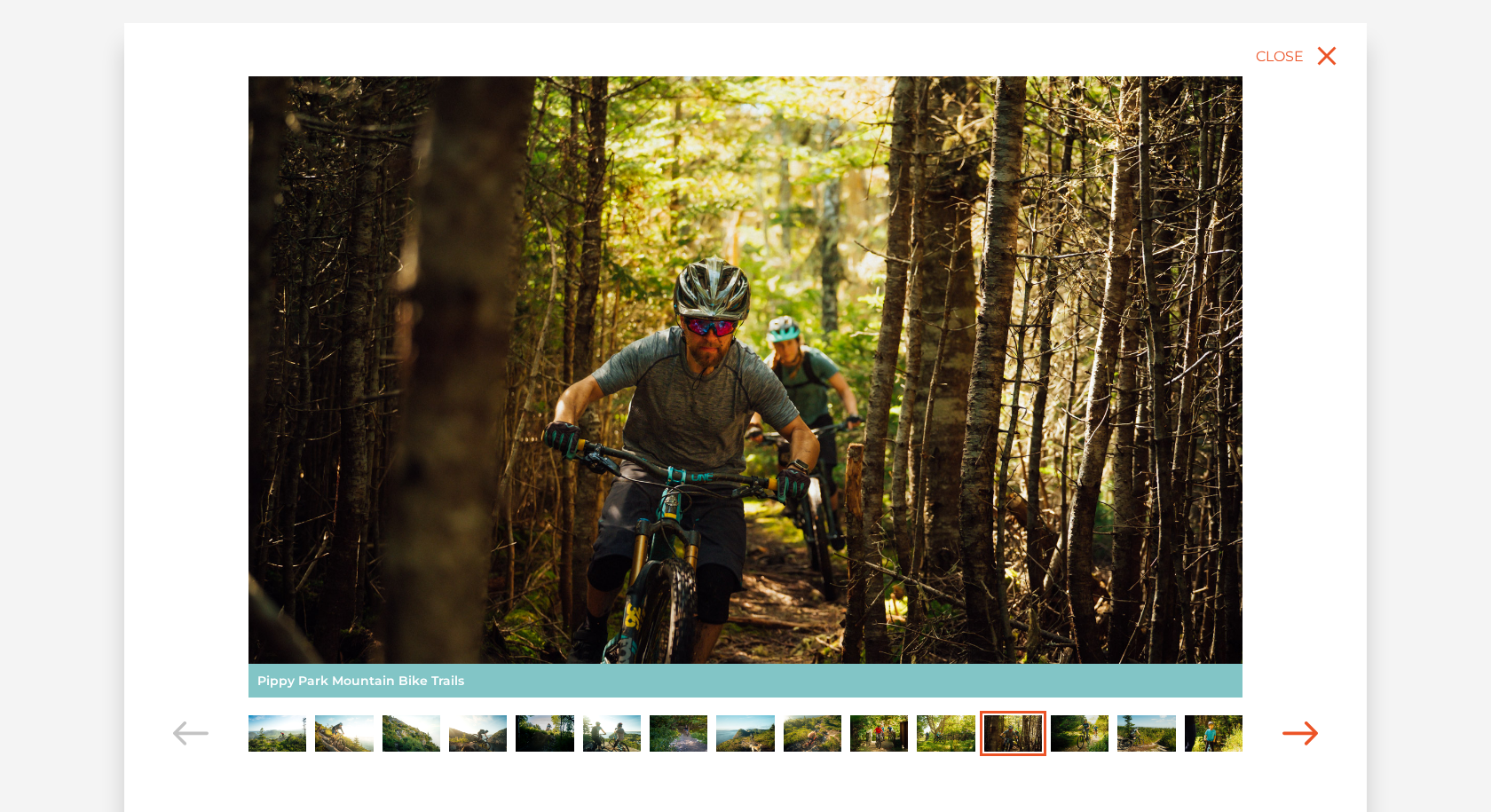
click at [1301, 727] on icon "Carousel Navigation" at bounding box center [1300, 733] width 36 height 24
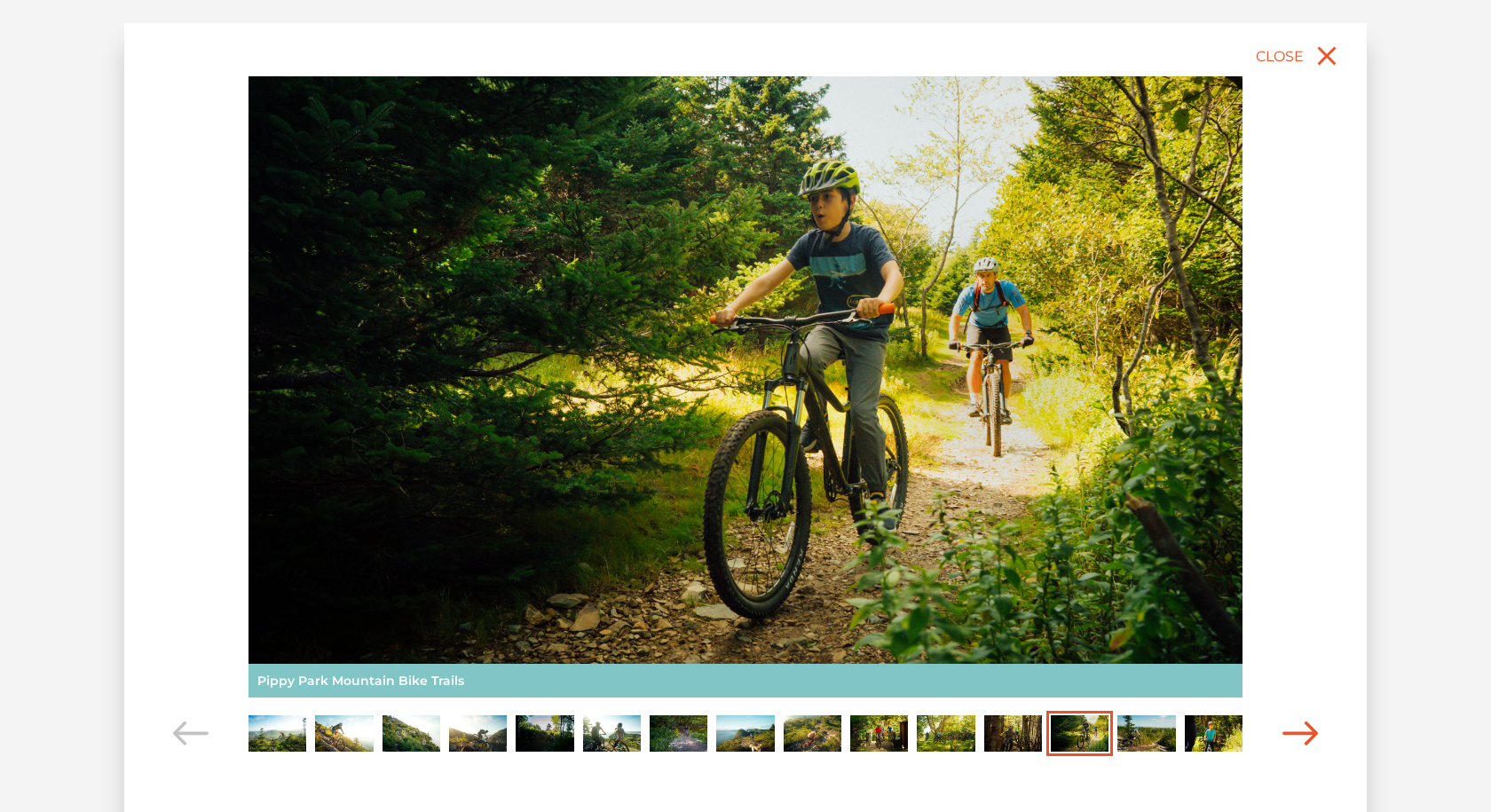
click at [1301, 727] on icon "Carousel Navigation" at bounding box center [1300, 733] width 36 height 24
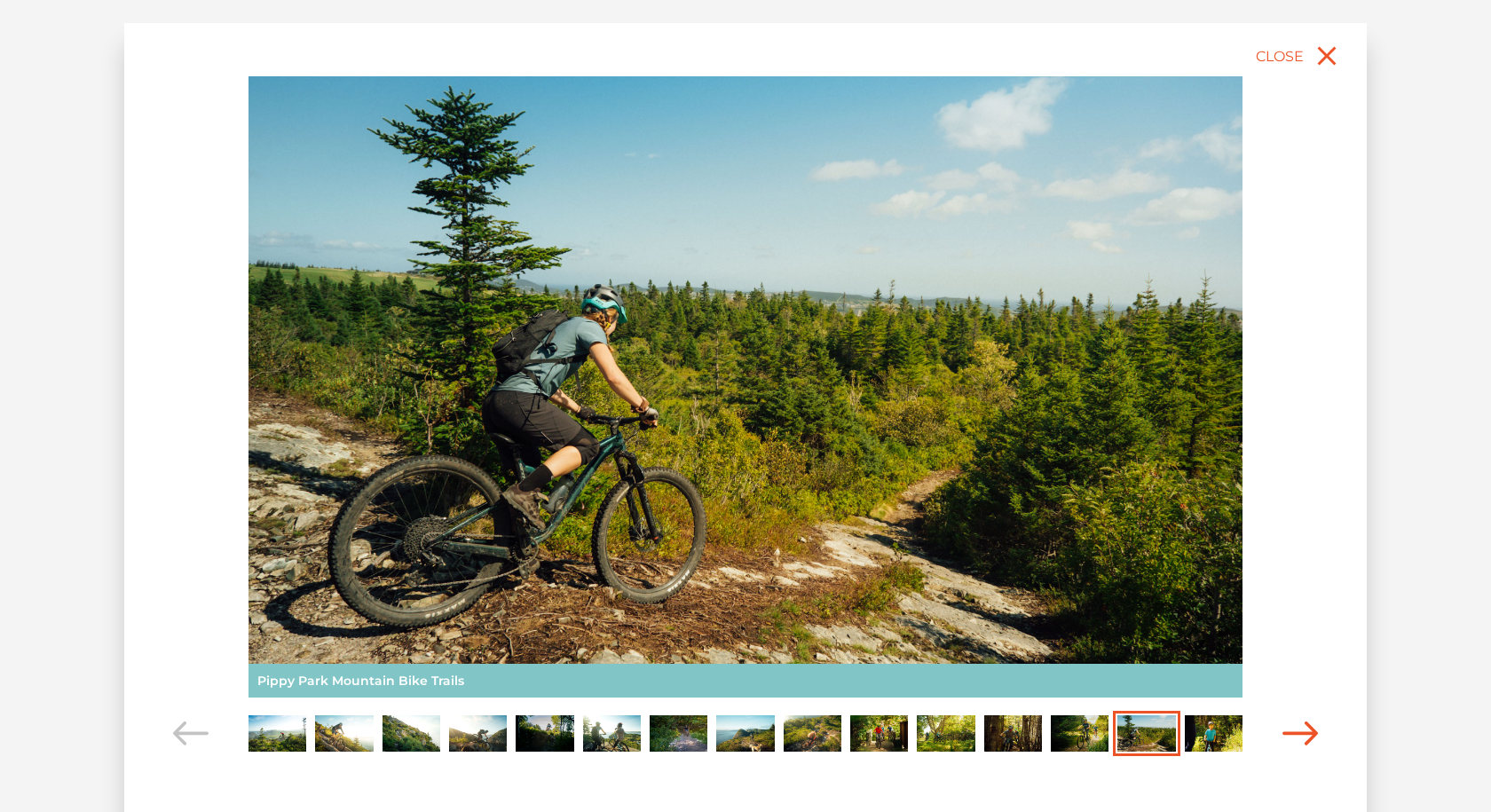
click at [1301, 727] on icon "Carousel Navigation" at bounding box center [1300, 733] width 36 height 24
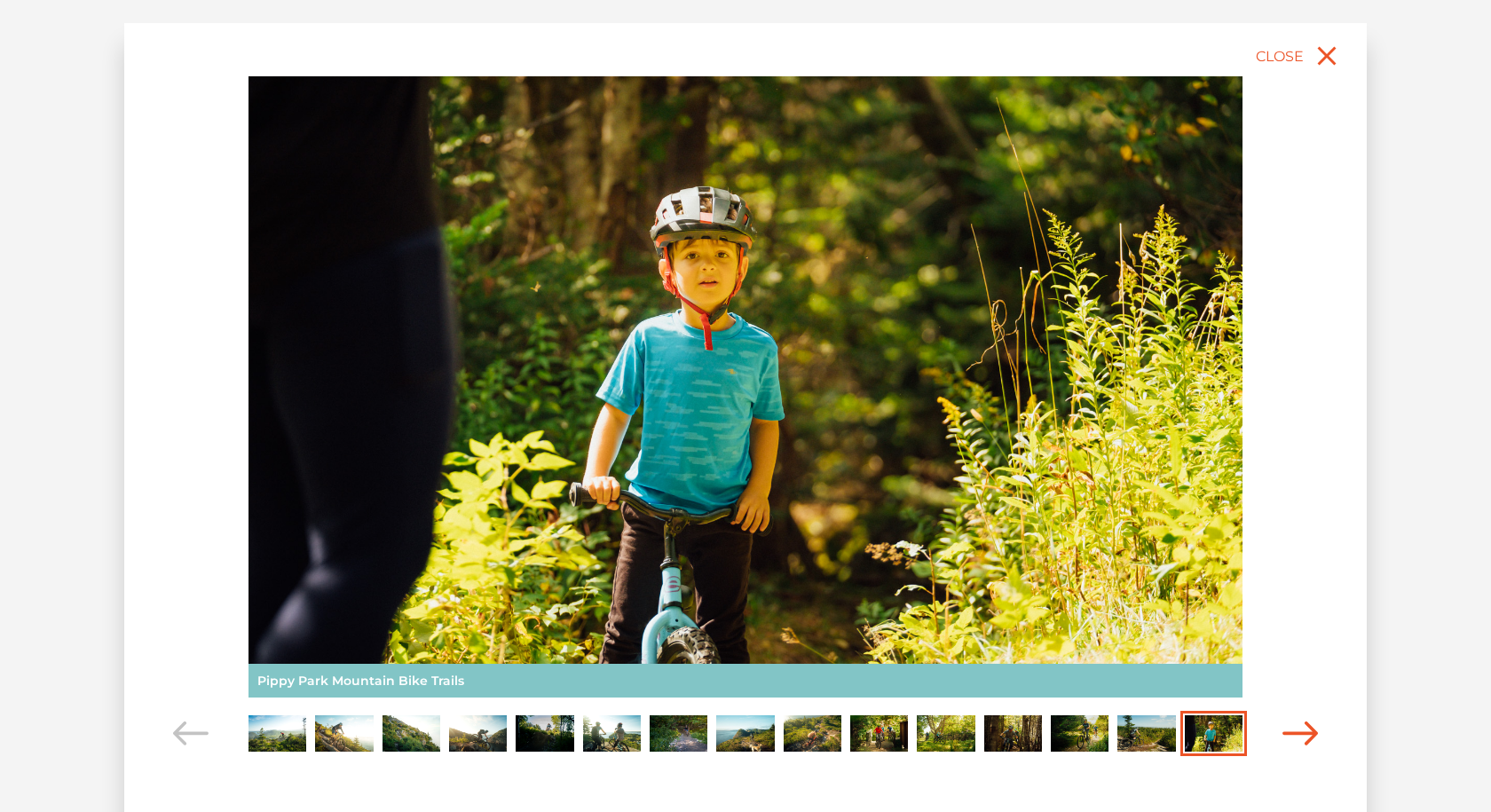
click at [1301, 727] on icon "Carousel Navigation" at bounding box center [1300, 733] width 36 height 24
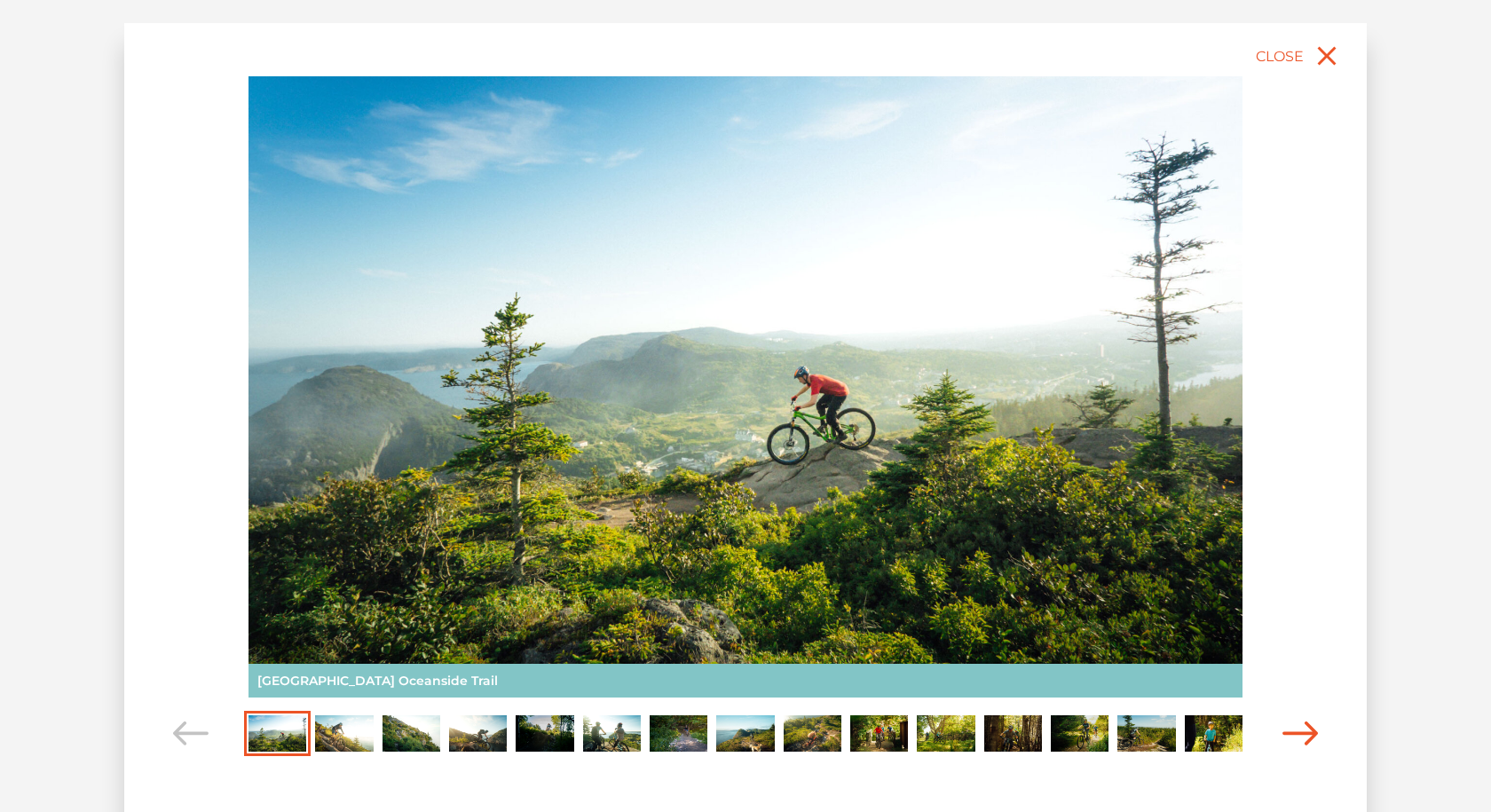
click at [1301, 727] on icon "Carousel Navigation" at bounding box center [1300, 733] width 36 height 24
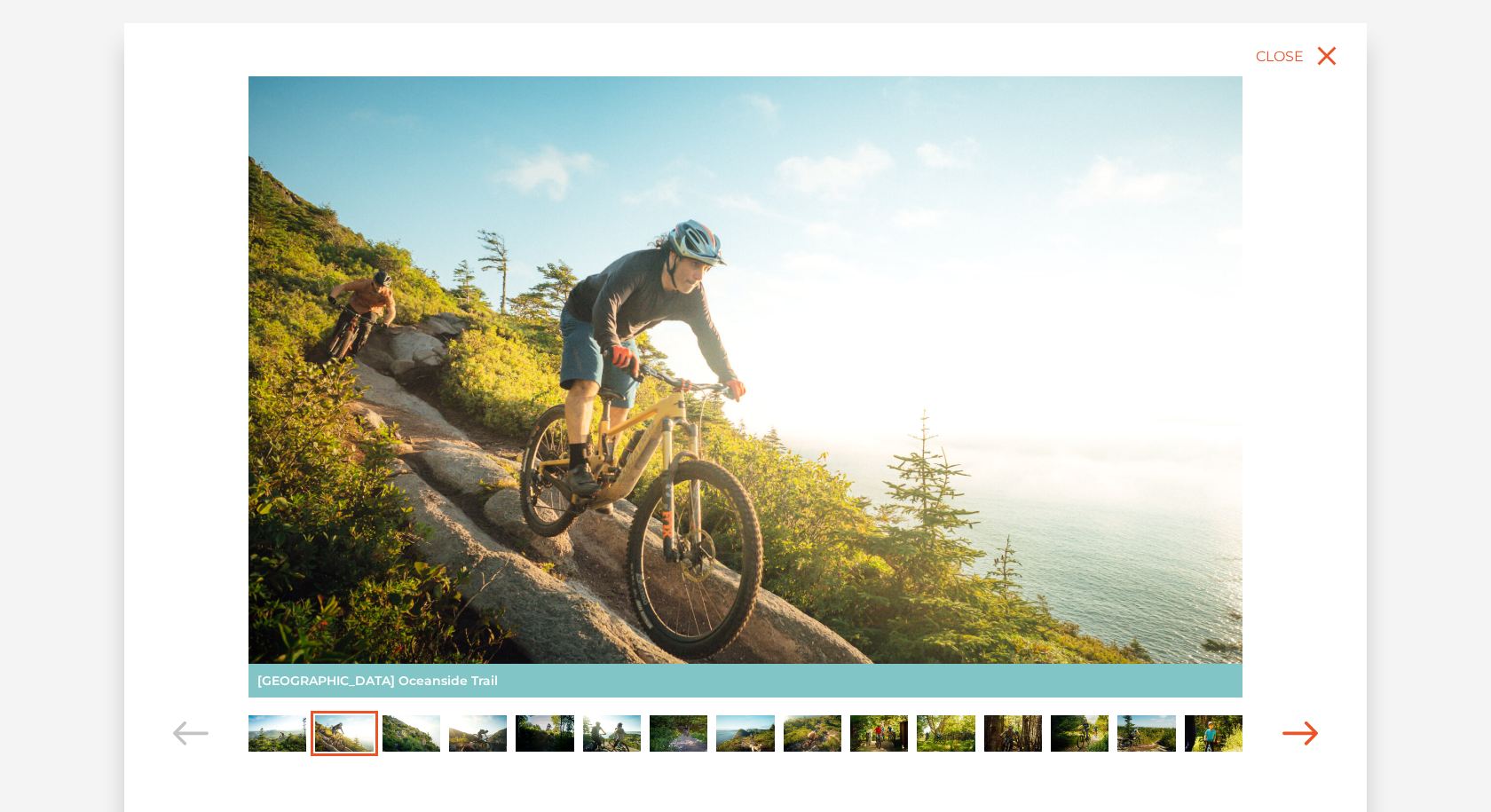
click at [1301, 727] on icon "Carousel Navigation" at bounding box center [1300, 733] width 36 height 24
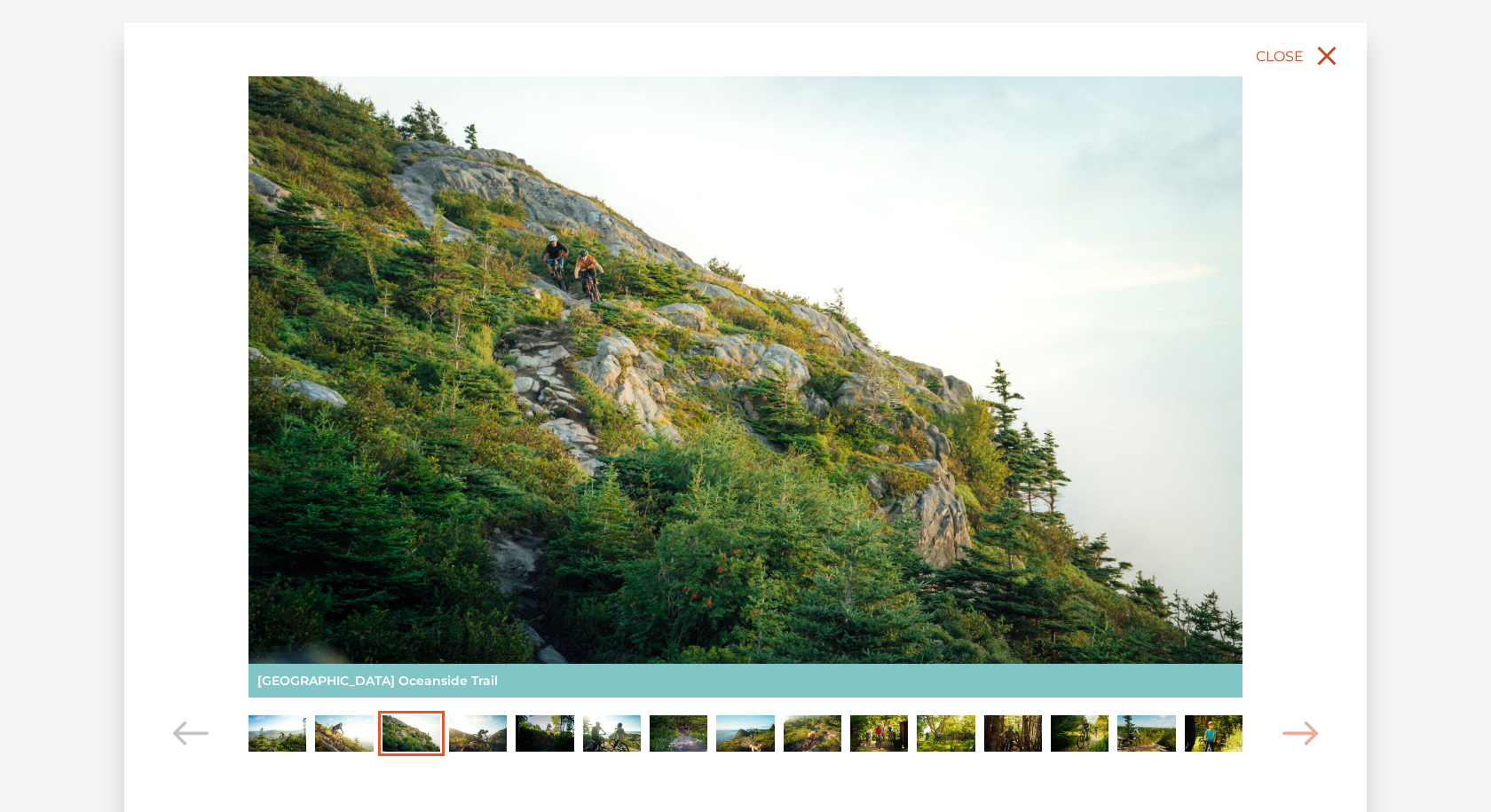
click at [1331, 53] on icon "close" at bounding box center [1327, 56] width 19 height 19
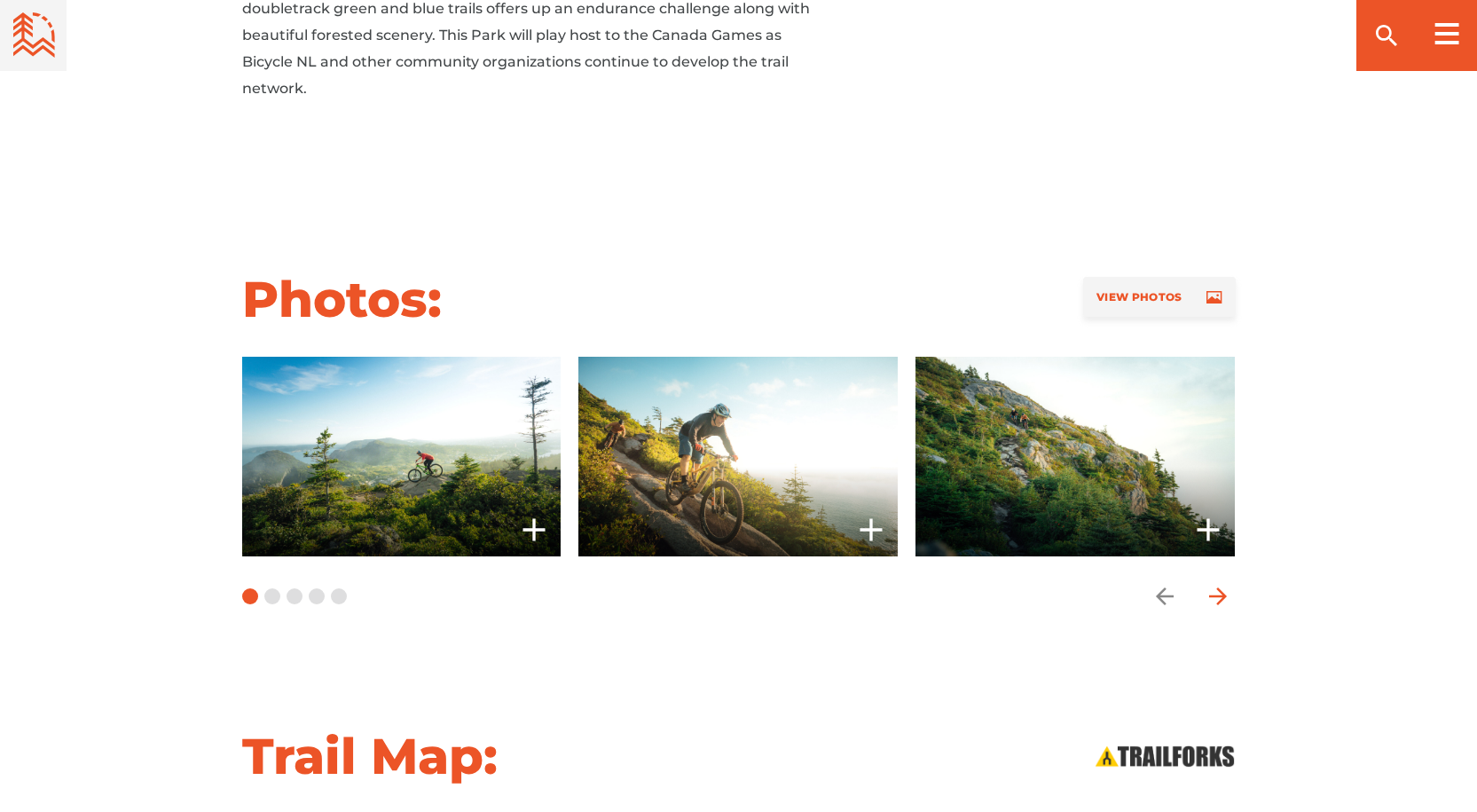
click at [1218, 587] on icon "arrow forward" at bounding box center [1218, 596] width 18 height 18
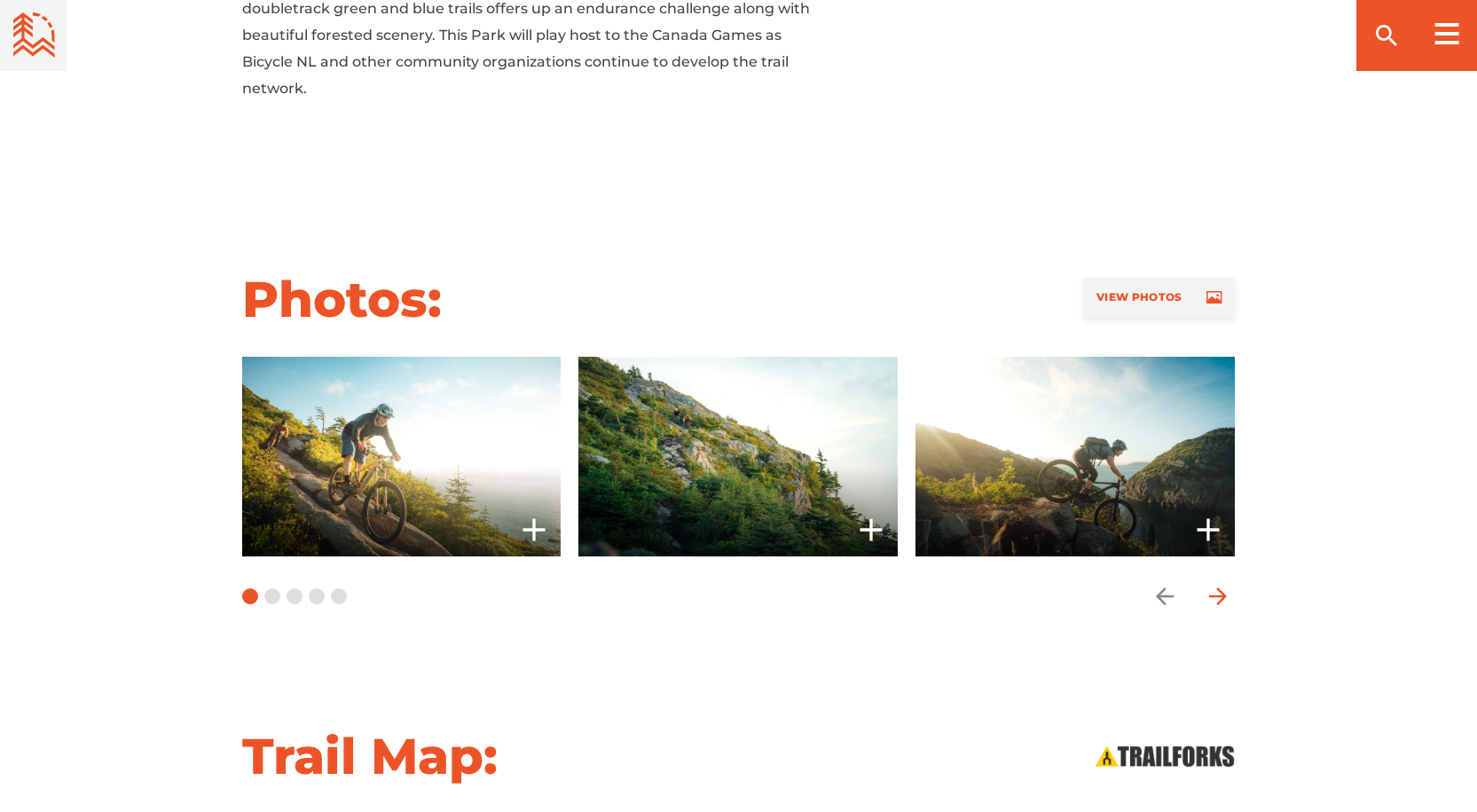
click at [1218, 587] on icon "arrow forward" at bounding box center [1218, 596] width 18 height 18
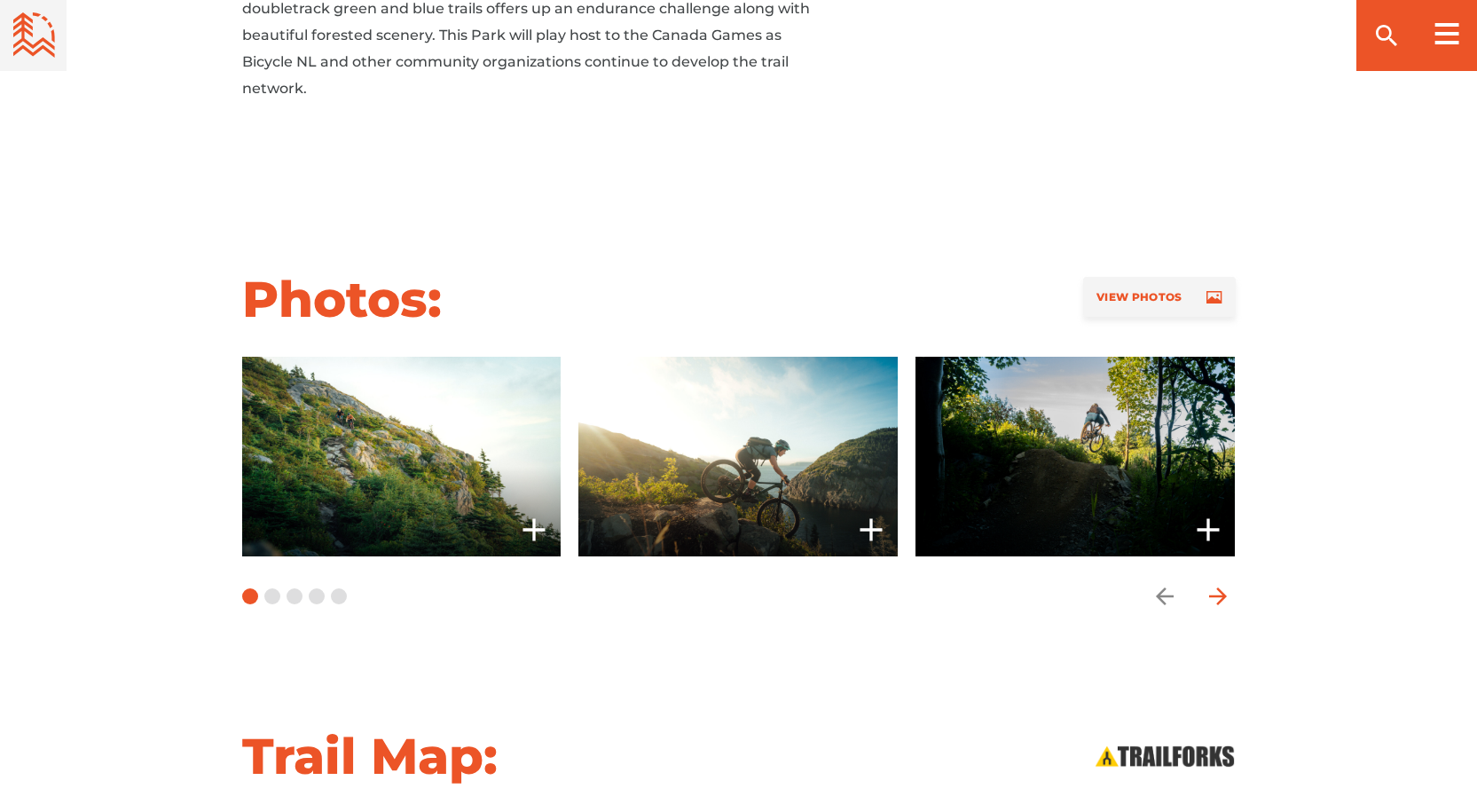
click at [1218, 587] on icon "arrow forward" at bounding box center [1218, 596] width 18 height 18
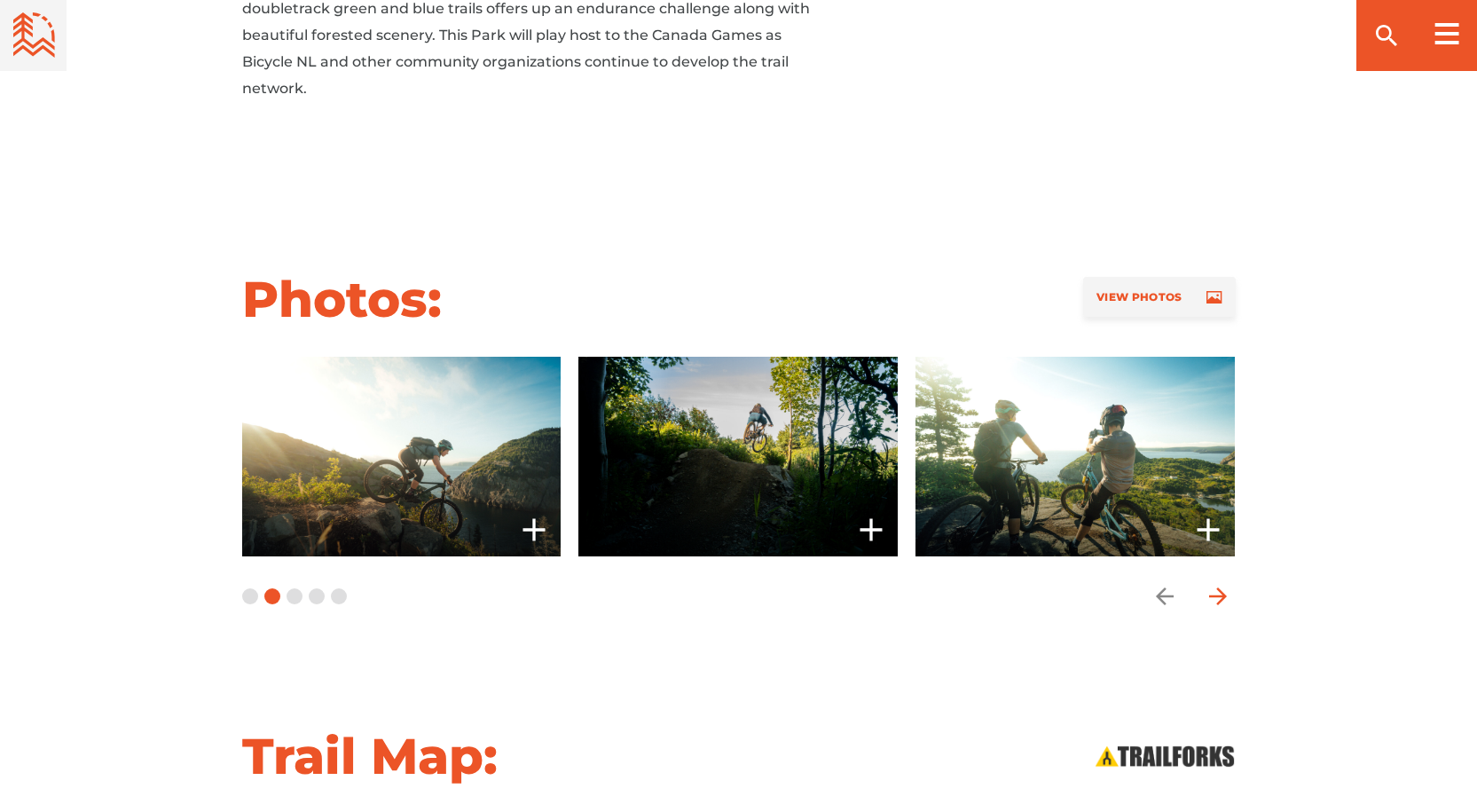
click at [1218, 587] on icon "arrow forward" at bounding box center [1218, 596] width 18 height 18
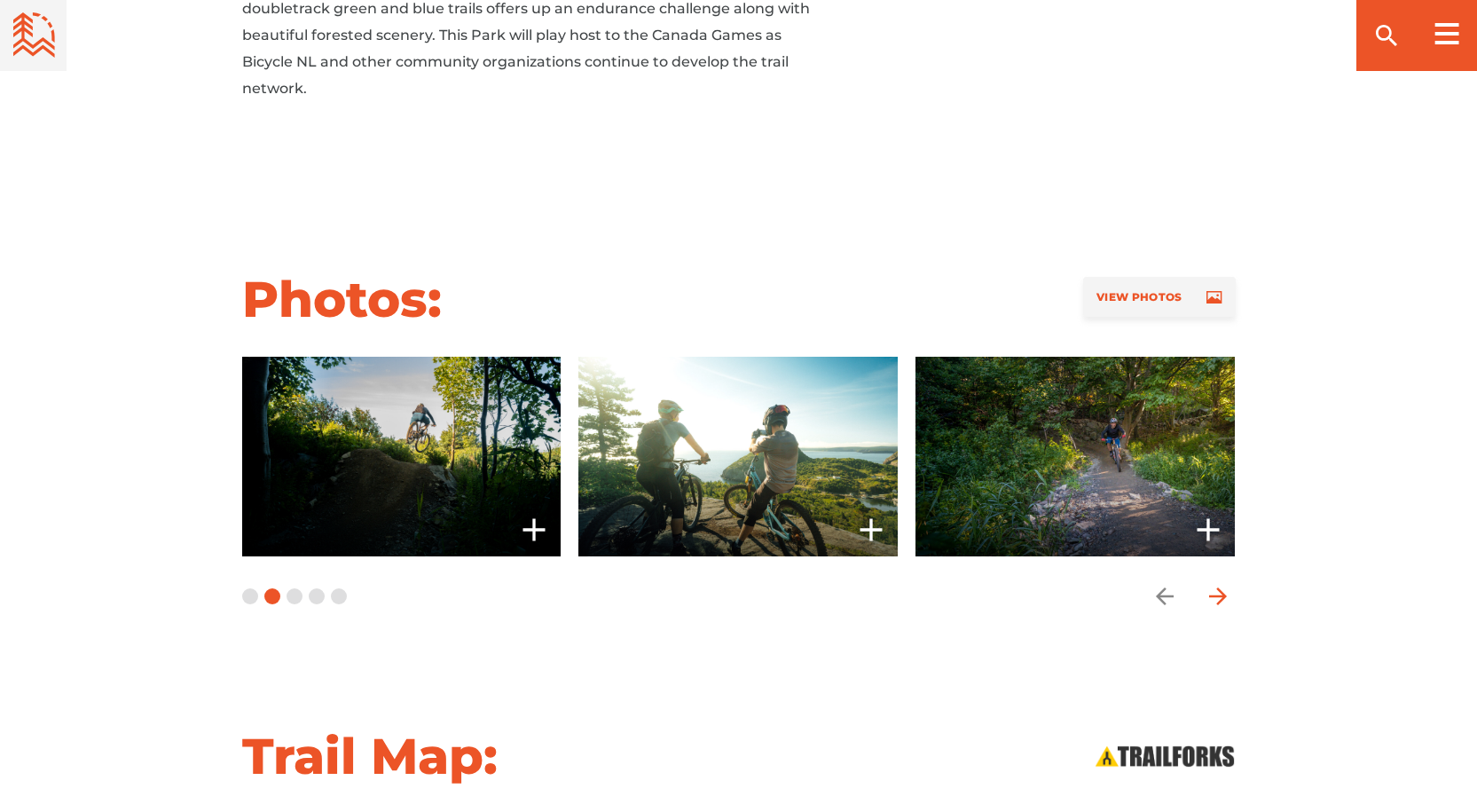
click at [1218, 587] on icon "arrow forward" at bounding box center [1218, 596] width 18 height 18
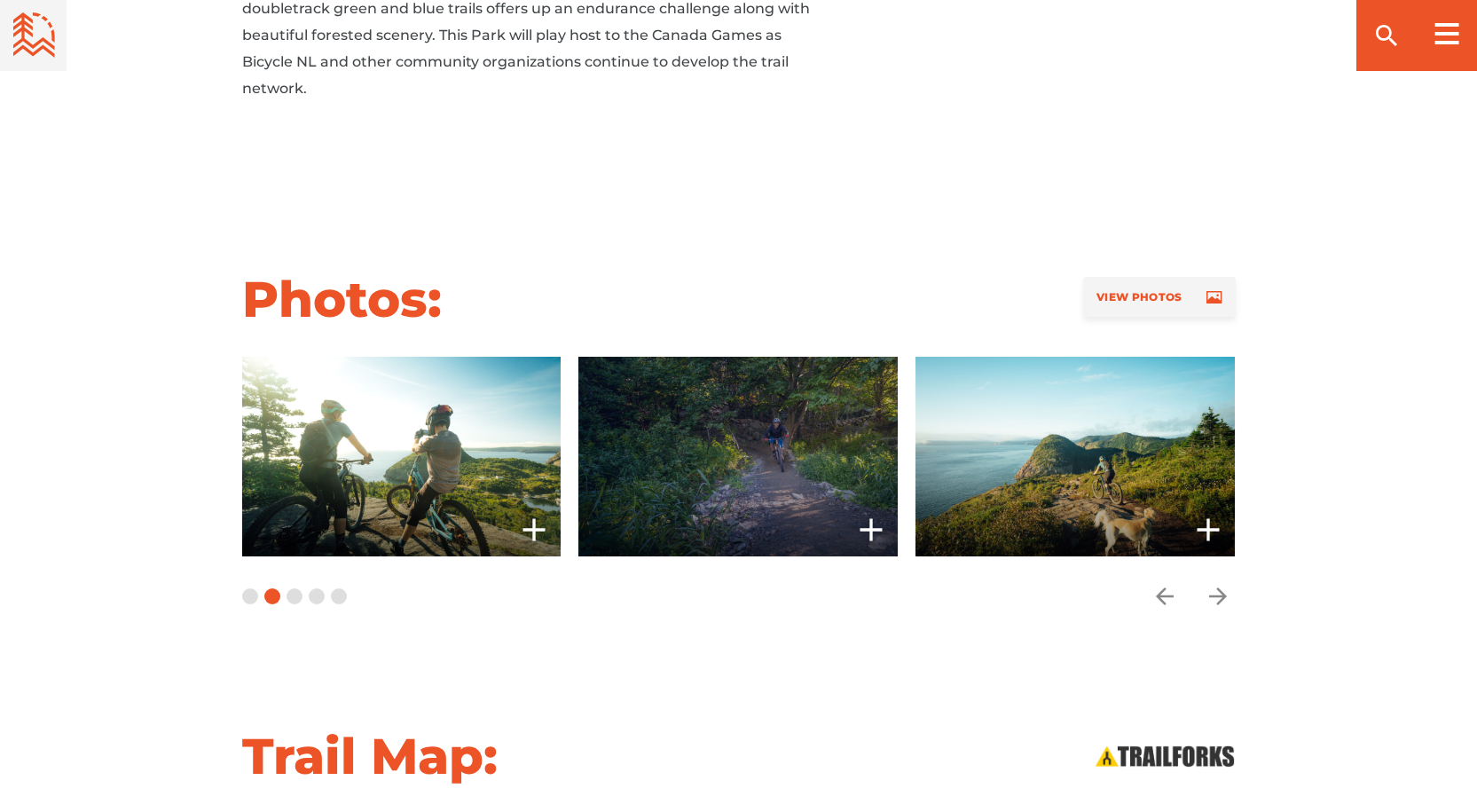
click at [688, 425] on span at bounding box center [738, 457] width 320 height 200
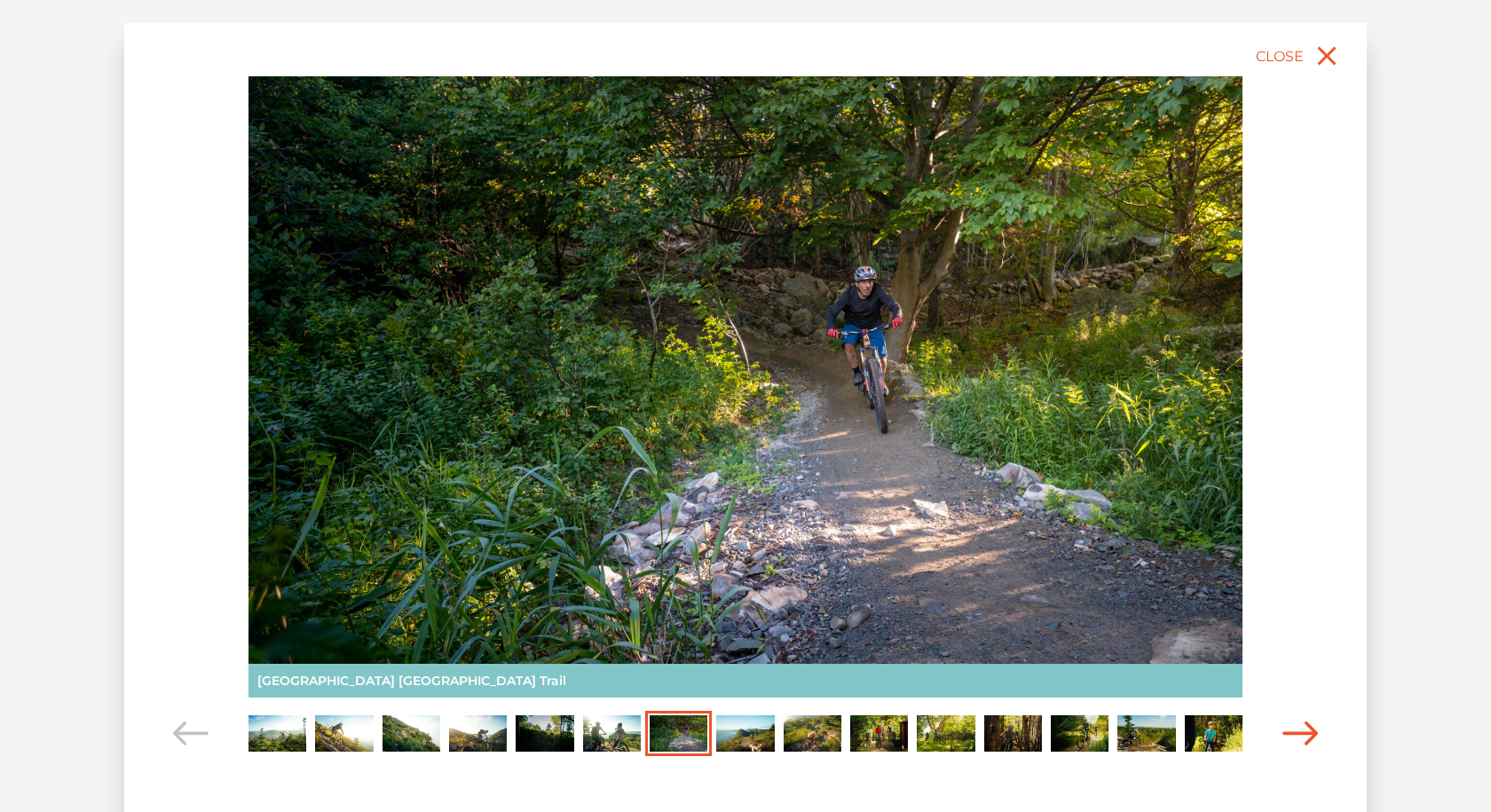
click at [1294, 736] on icon "Carousel Navigation" at bounding box center [1300, 733] width 36 height 24
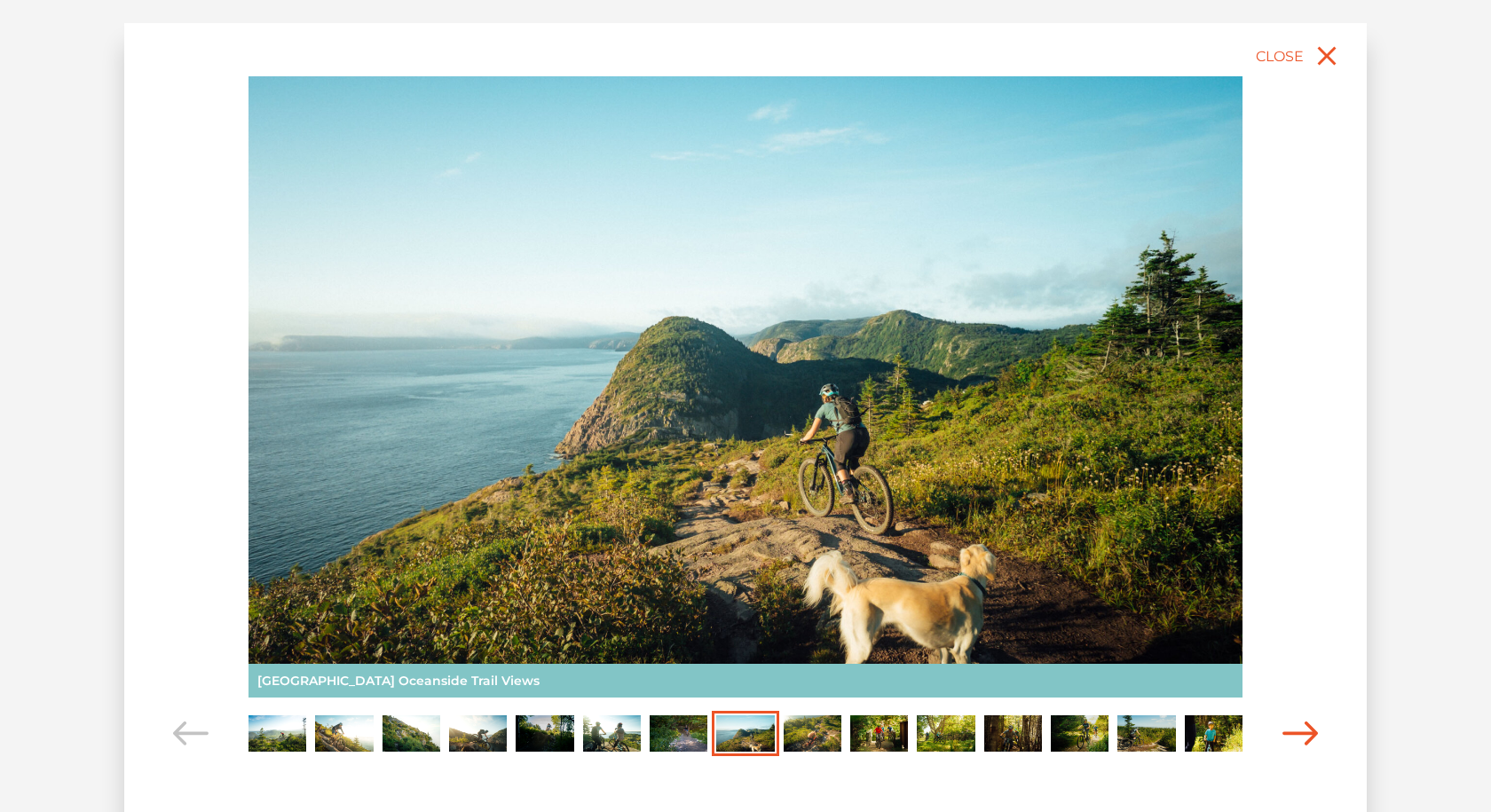
click at [1294, 736] on icon "Carousel Navigation" at bounding box center [1300, 733] width 36 height 24
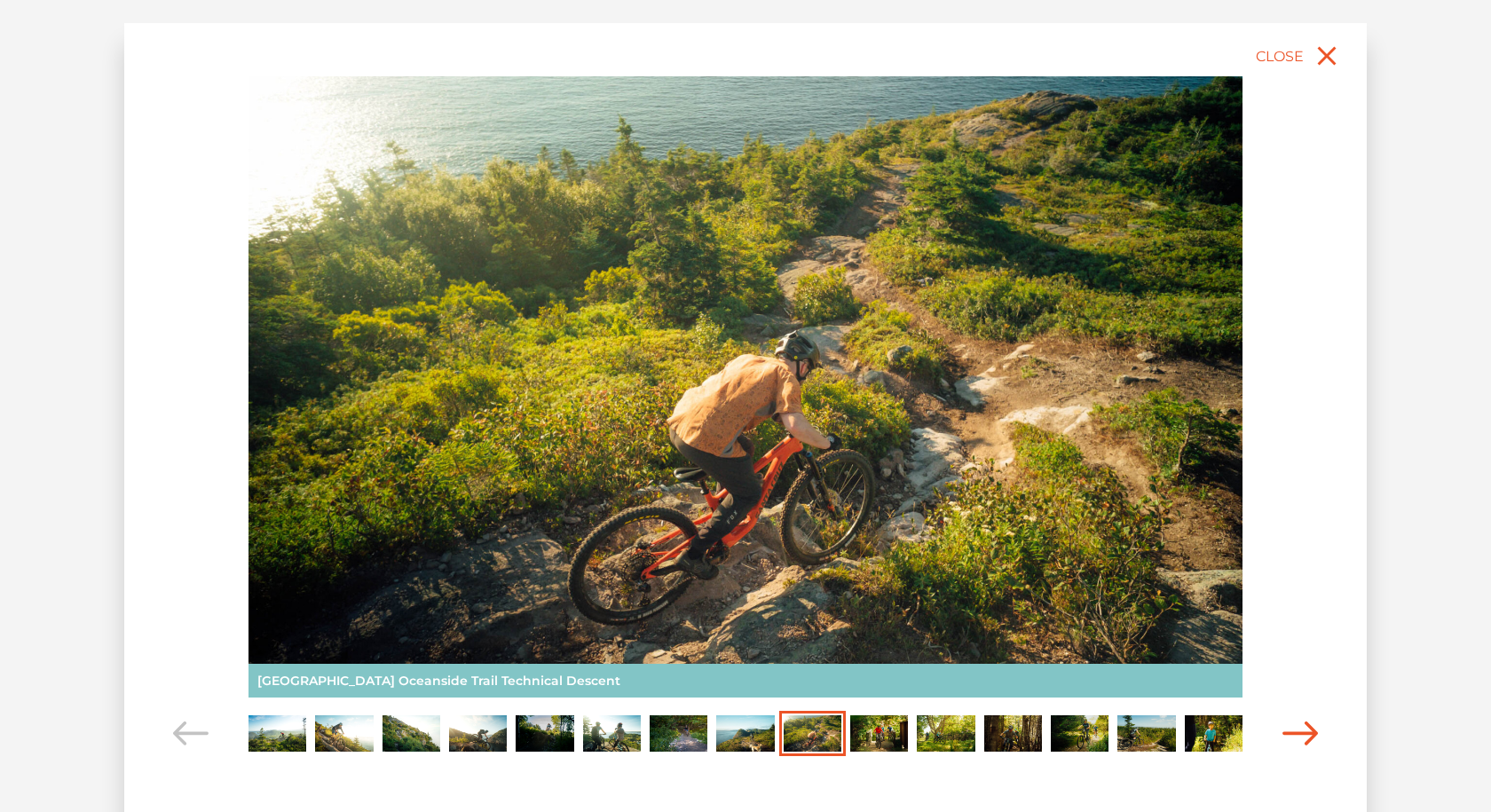
click at [1294, 736] on icon "Carousel Navigation" at bounding box center [1300, 733] width 36 height 24
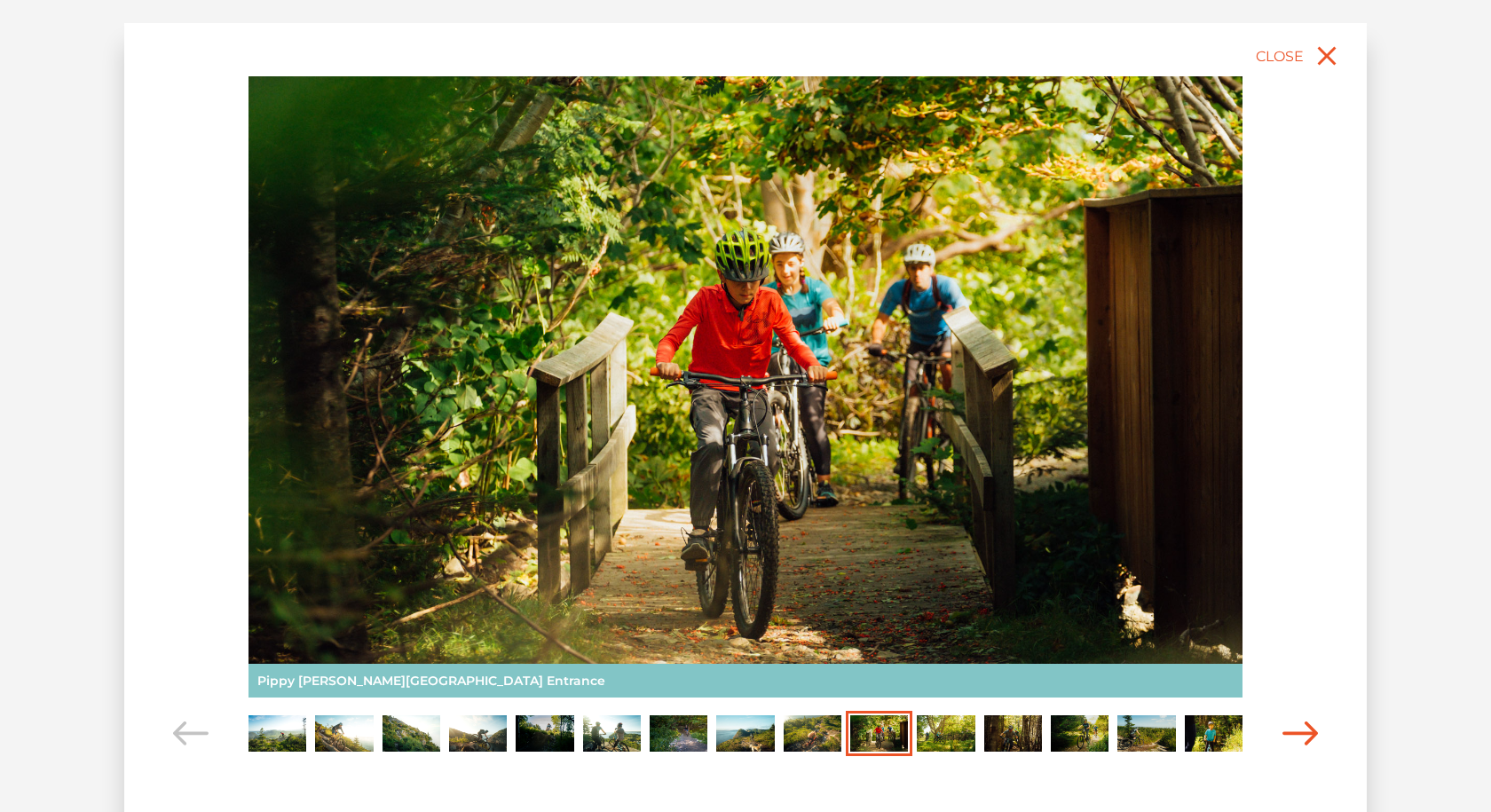
click at [1294, 736] on icon "Carousel Navigation" at bounding box center [1300, 733] width 36 height 24
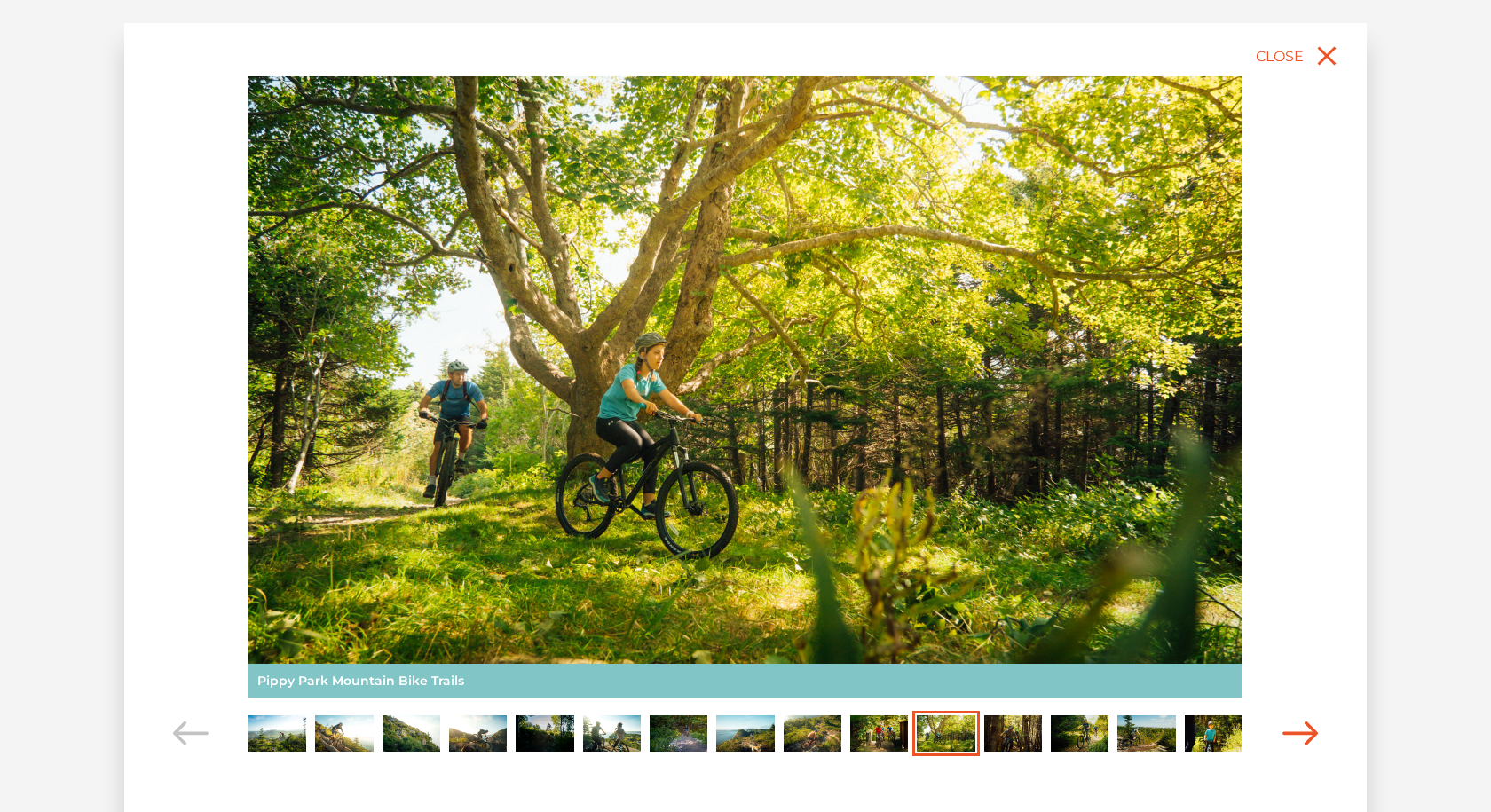
click at [1294, 736] on icon "Carousel Navigation" at bounding box center [1300, 733] width 36 height 24
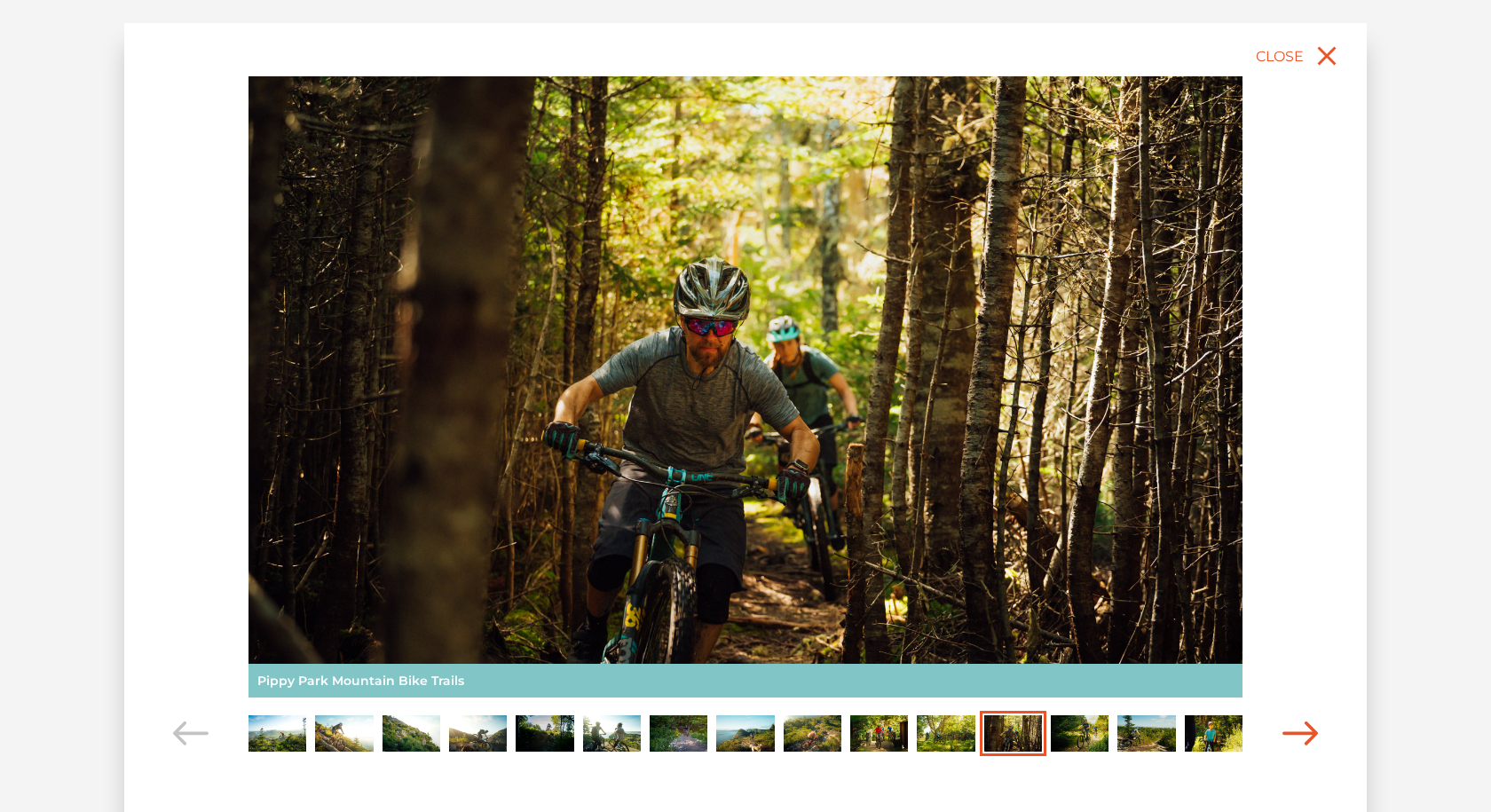
click at [1294, 736] on icon "Carousel Navigation" at bounding box center [1300, 733] width 36 height 24
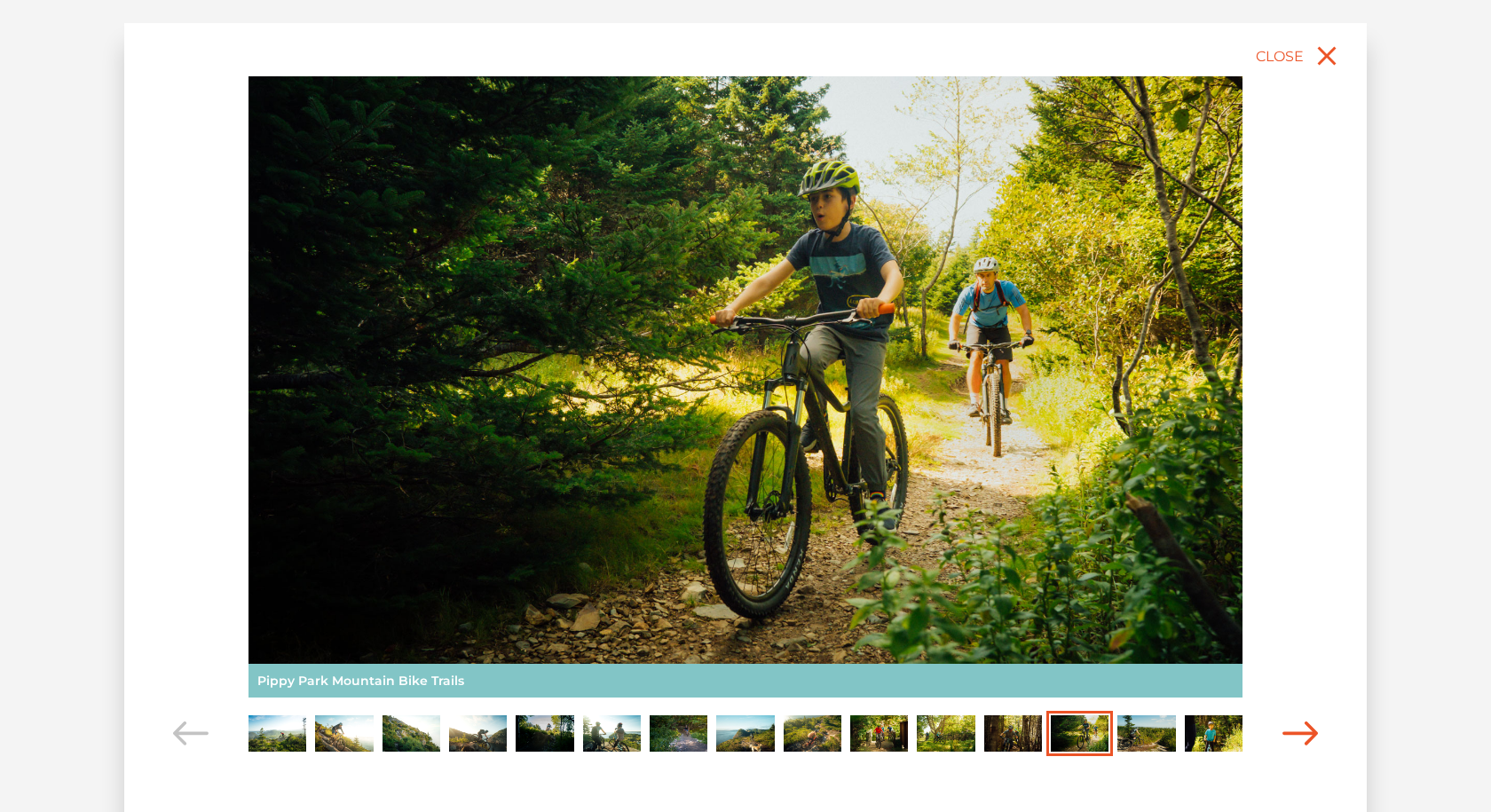
click at [1294, 736] on icon "Carousel Navigation" at bounding box center [1300, 733] width 36 height 24
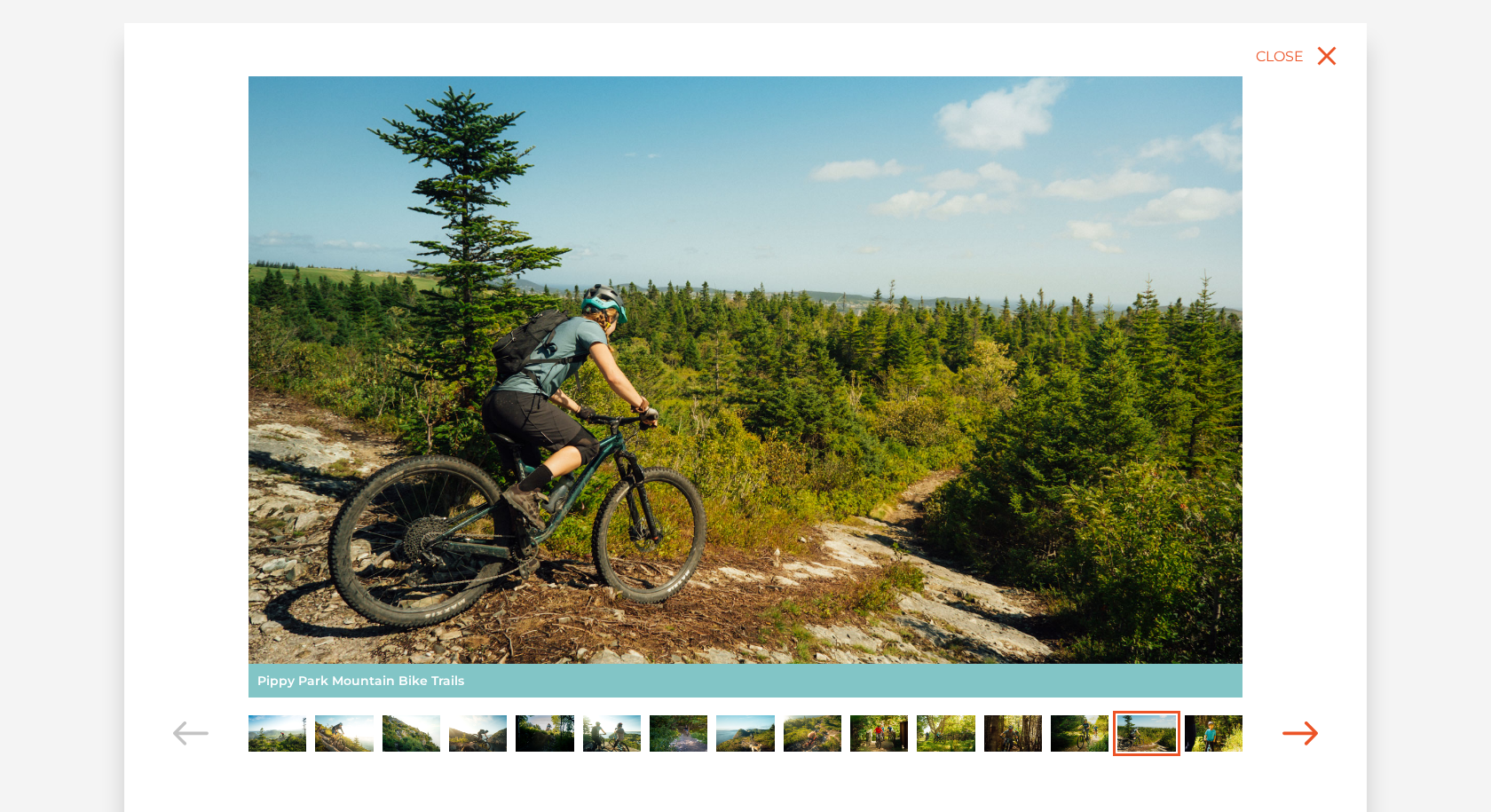
click at [1304, 733] on icon "Carousel Navigation" at bounding box center [1300, 733] width 36 height 24
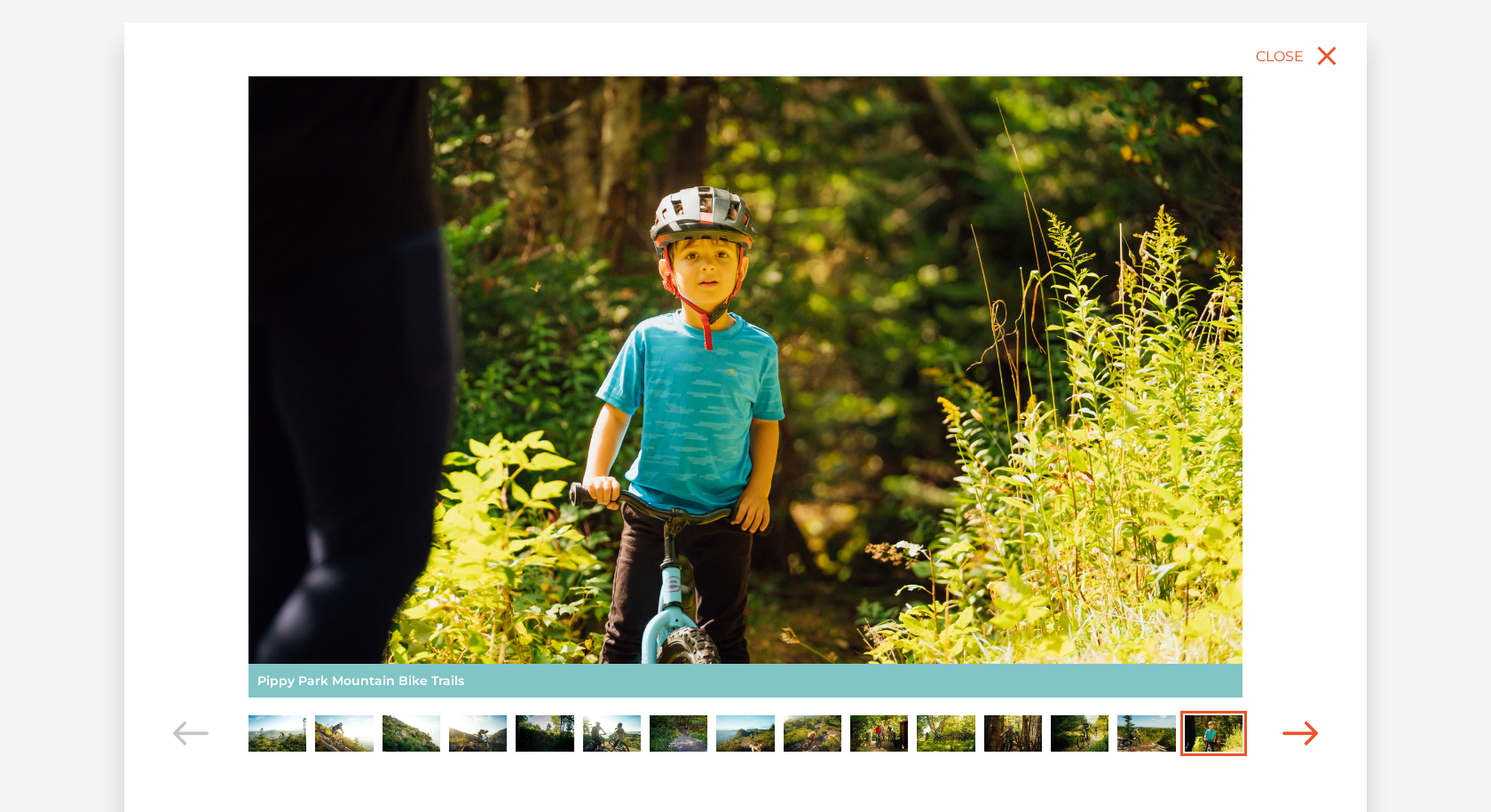
click at [1307, 731] on icon "Carousel Navigation" at bounding box center [1300, 733] width 36 height 24
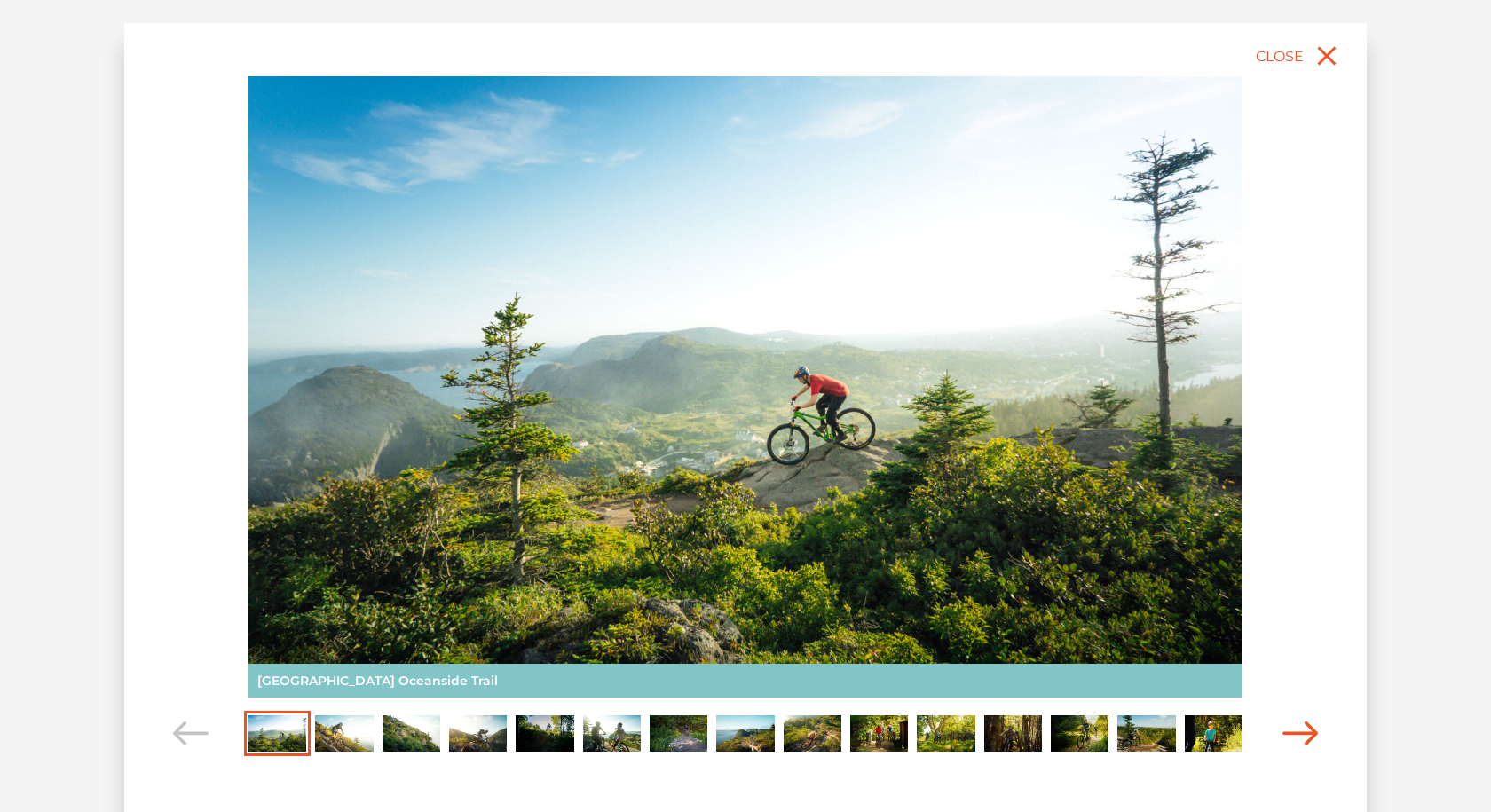
click at [1307, 731] on icon "Carousel Navigation" at bounding box center [1300, 733] width 36 height 24
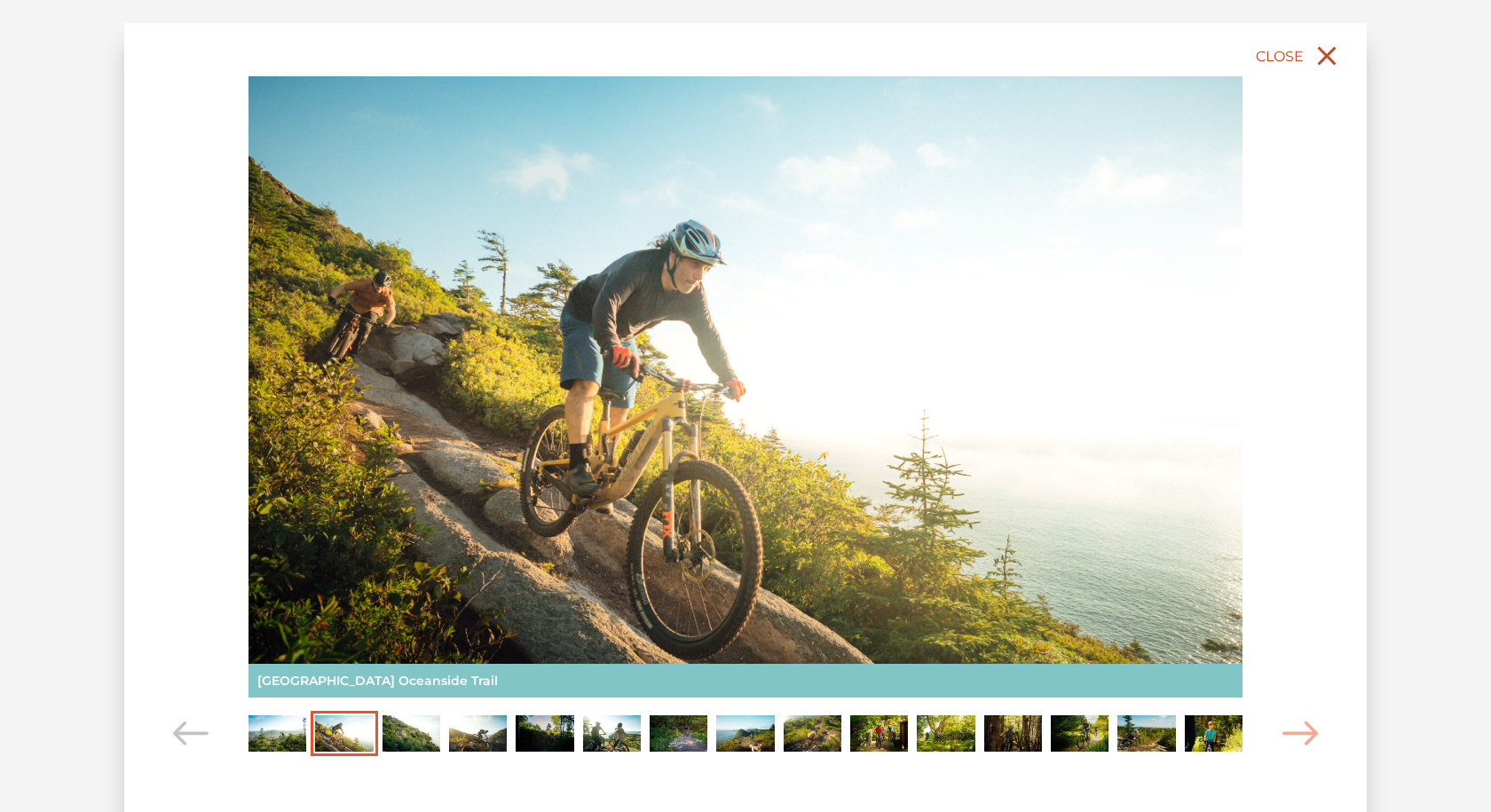
click at [1306, 53] on button "Close" at bounding box center [1299, 55] width 94 height 39
